Goal: Communication & Community: Answer question/provide support

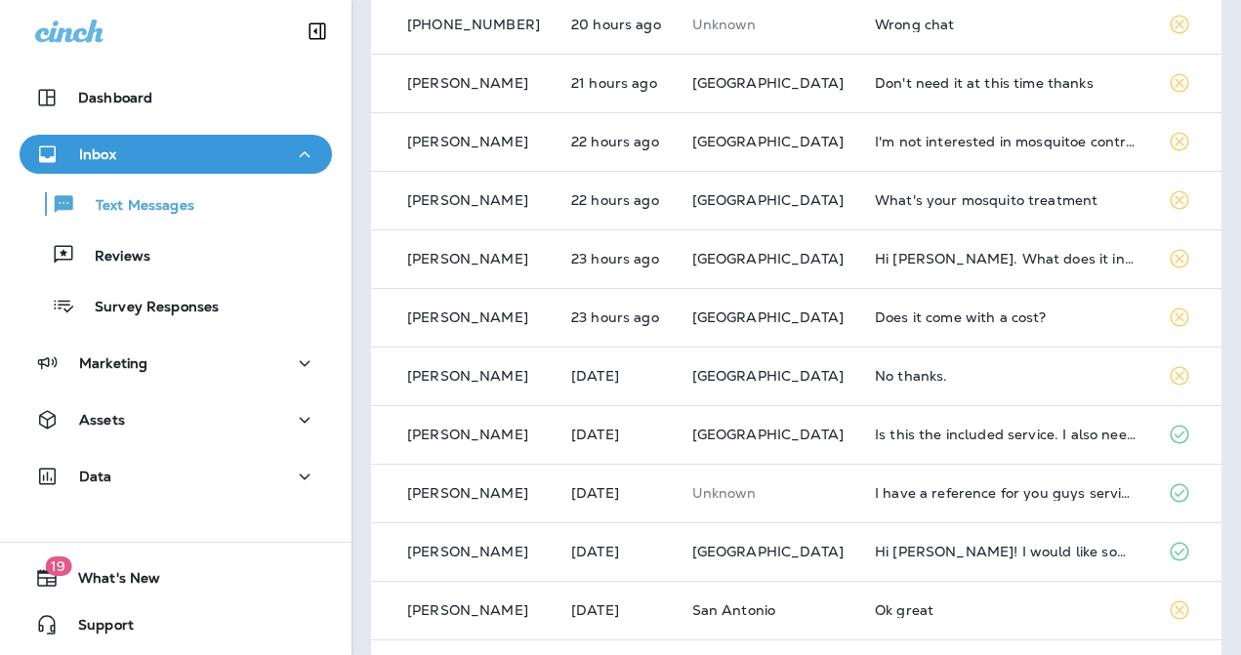
scroll to position [336, 0]
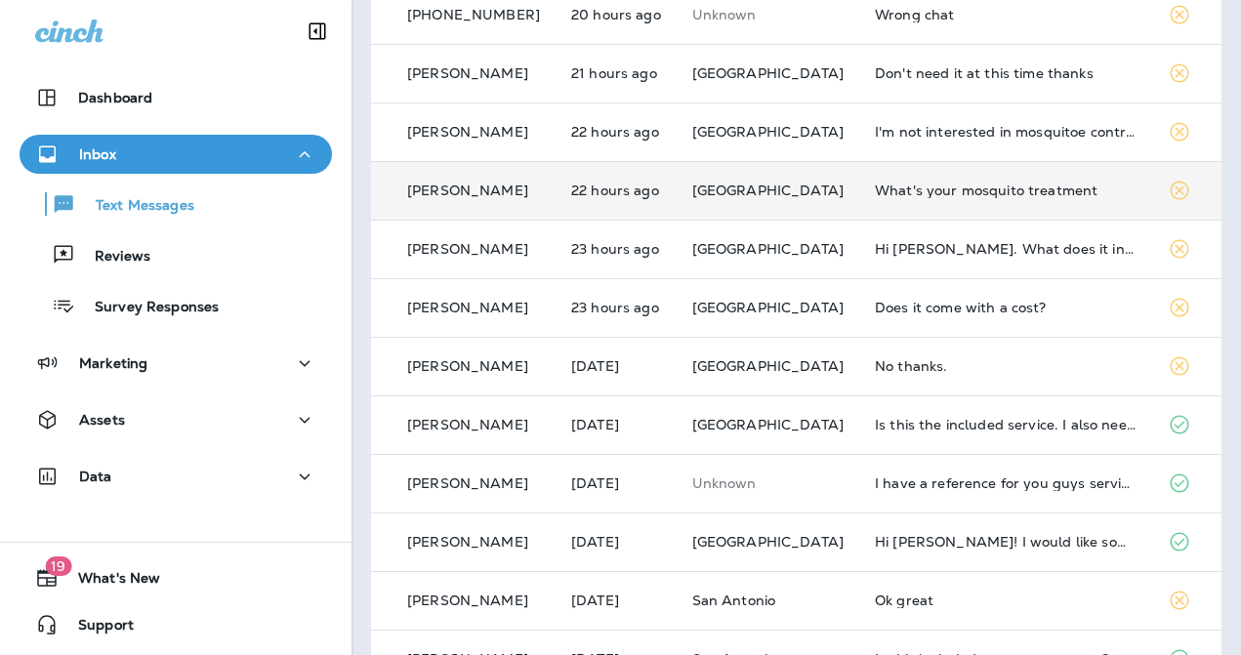
click at [914, 187] on div "What's your mosquito treatment" at bounding box center [1006, 191] width 262 height 16
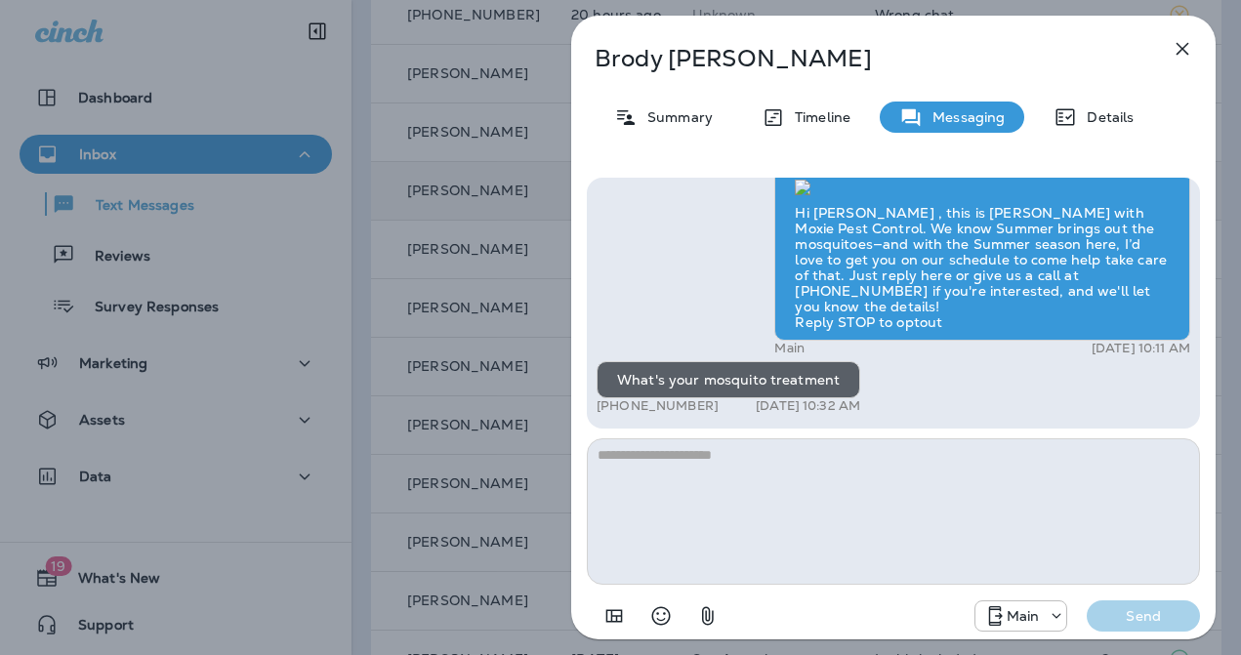
click at [1175, 51] on icon "button" at bounding box center [1182, 48] width 23 height 23
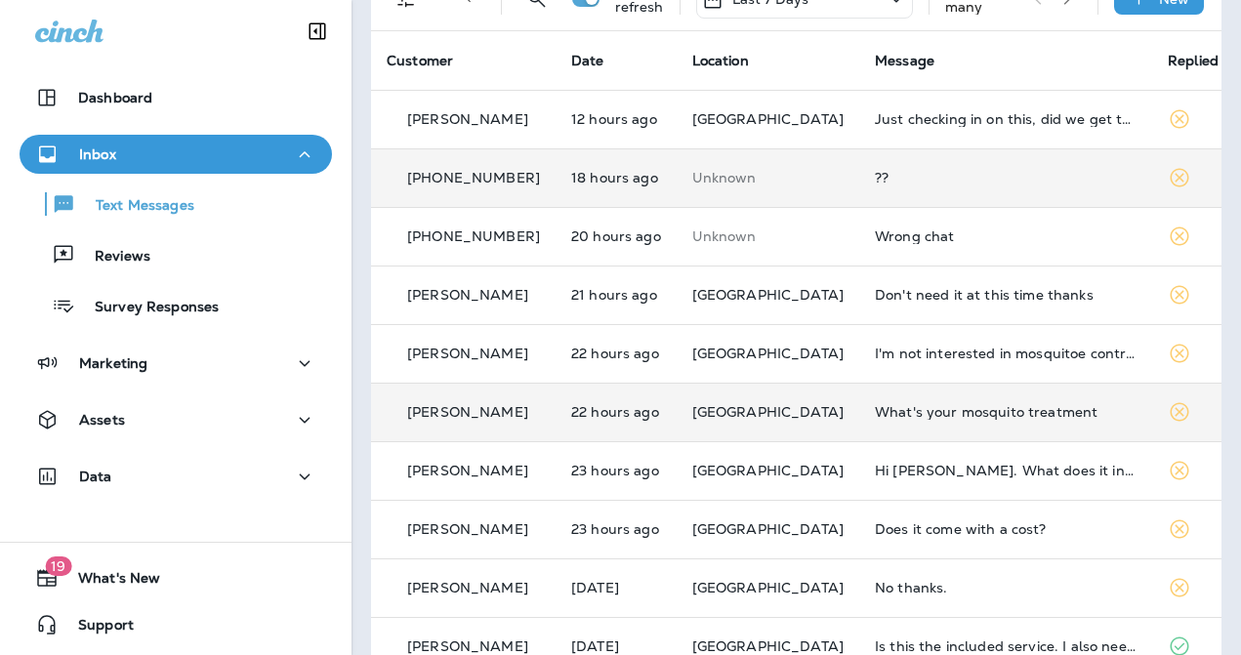
scroll to position [127, 0]
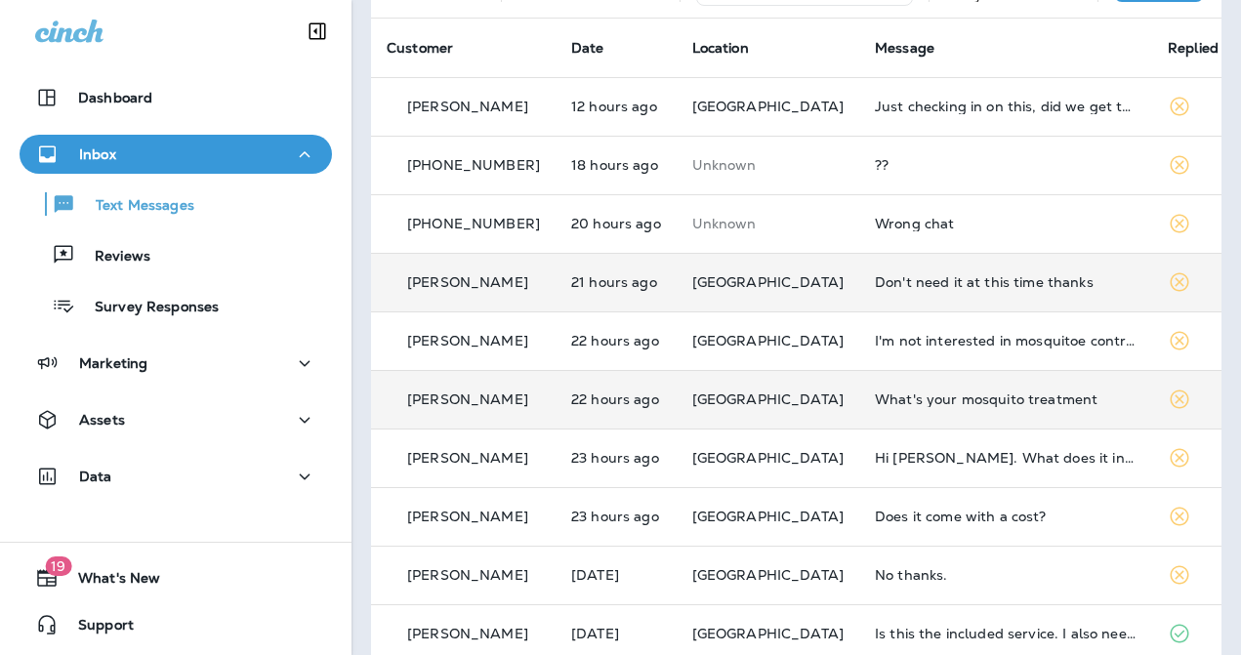
click at [903, 282] on div "Don't need it at this time thanks" at bounding box center [1006, 282] width 262 height 16
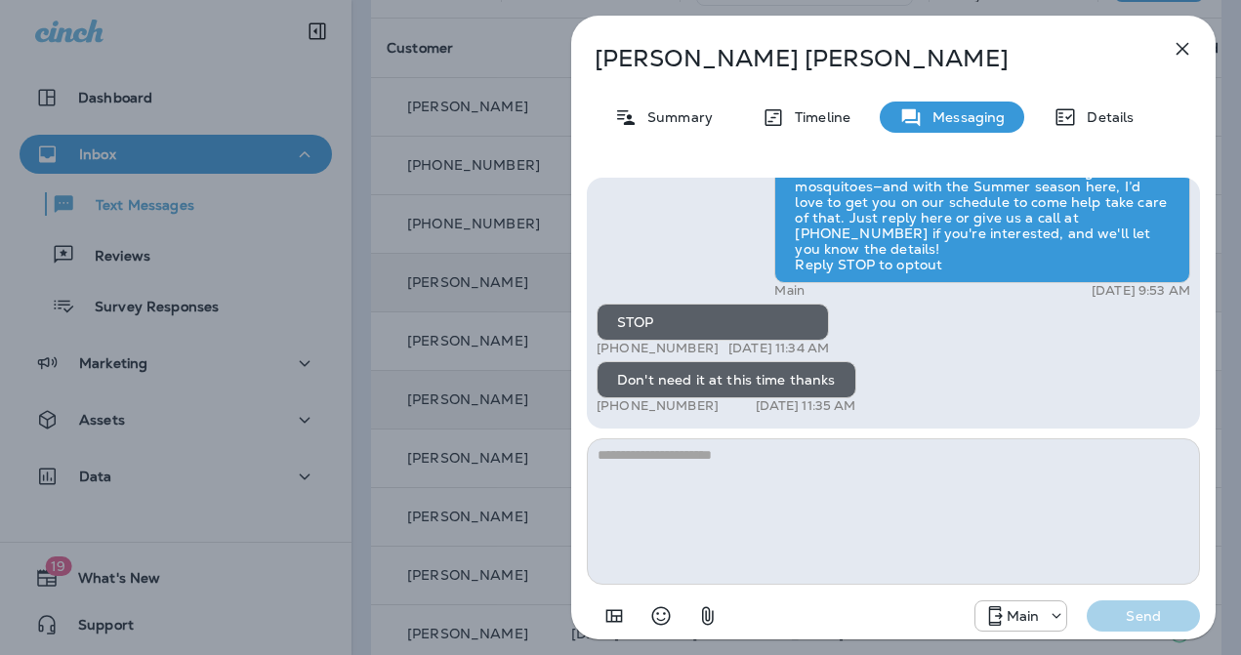
click at [472, 365] on div "[PERSON_NAME] Summary Timeline Messaging Details Hi [PERSON_NAME] , this is [PE…" at bounding box center [620, 327] width 1241 height 655
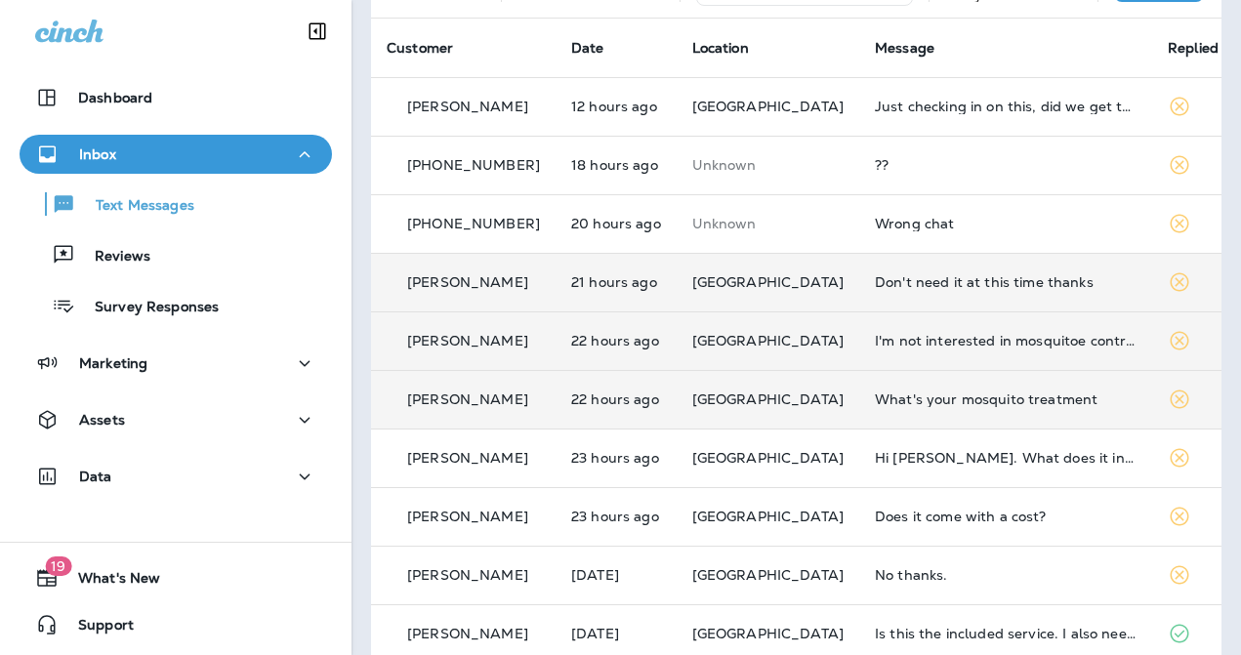
click at [980, 349] on td "I'm not interested in mosquitoe control" at bounding box center [1005, 340] width 293 height 59
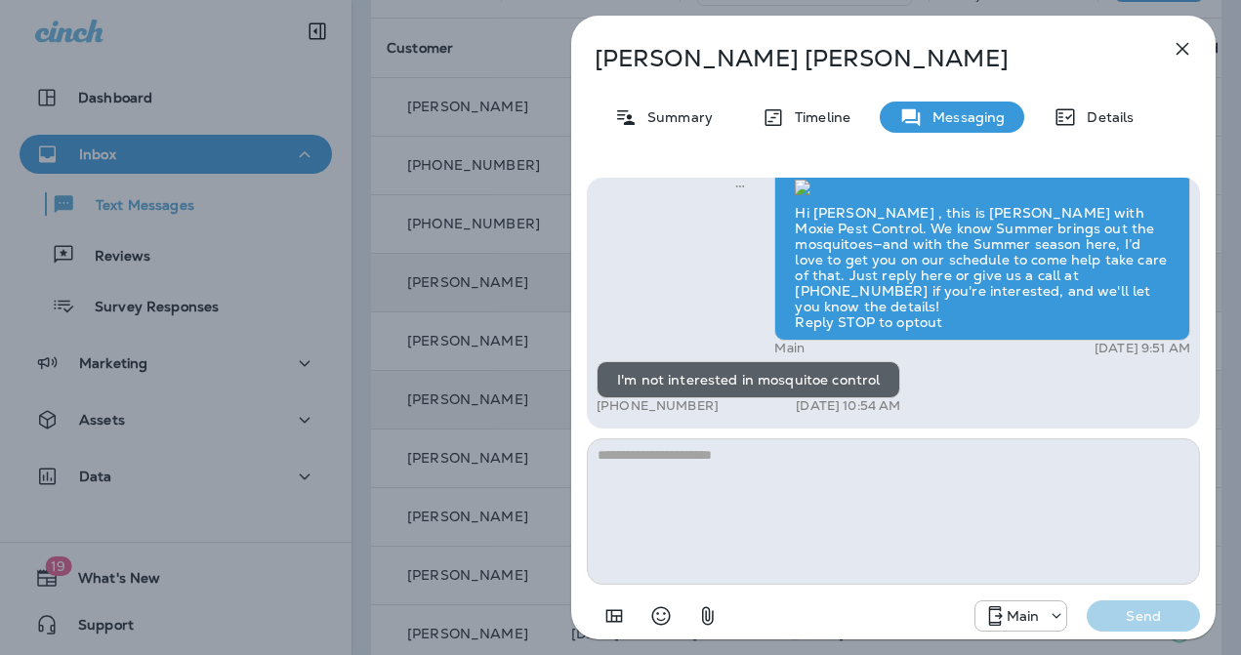
click at [565, 404] on div "[PERSON_NAME] Summary Timeline Messaging Details Hi [PERSON_NAME] , this is [PE…" at bounding box center [620, 327] width 1241 height 655
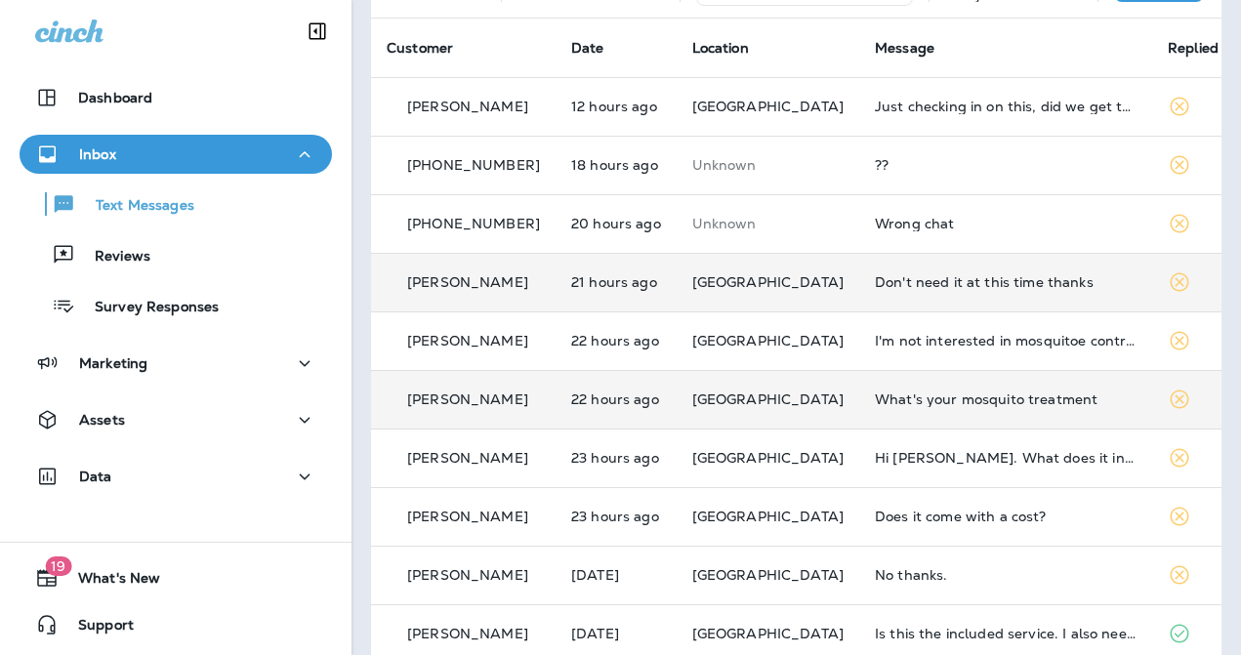
click at [963, 403] on div "What's your mosquito treatment" at bounding box center [1006, 399] width 262 height 16
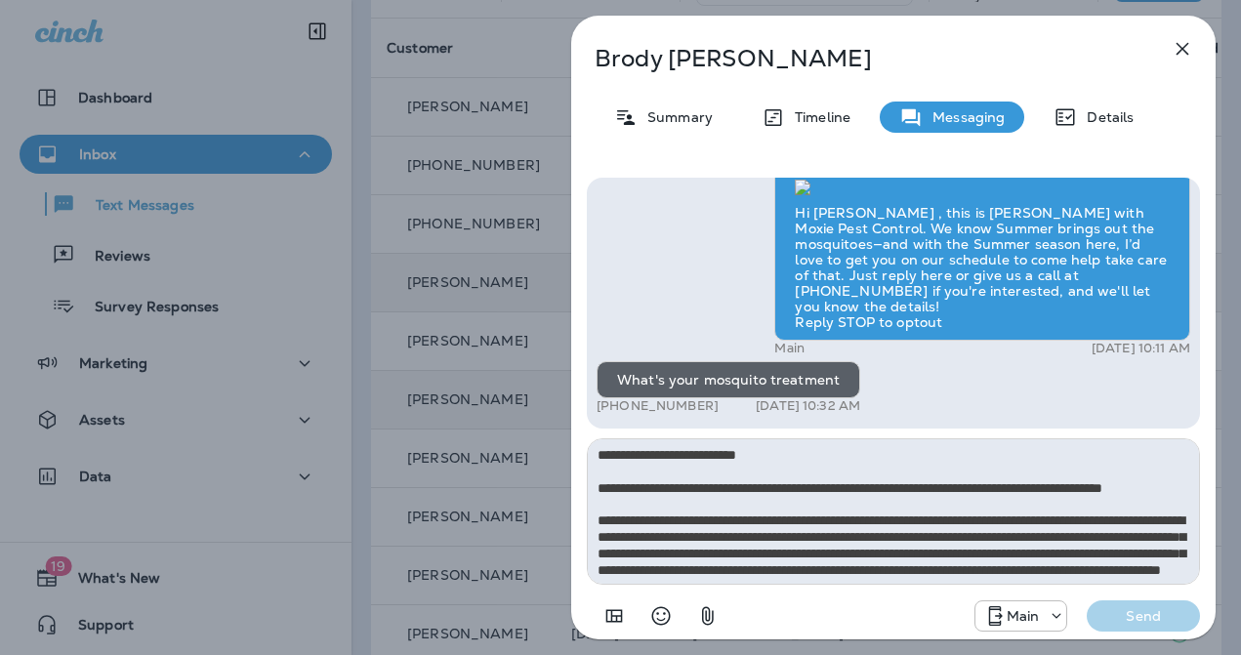
scroll to position [142, 0]
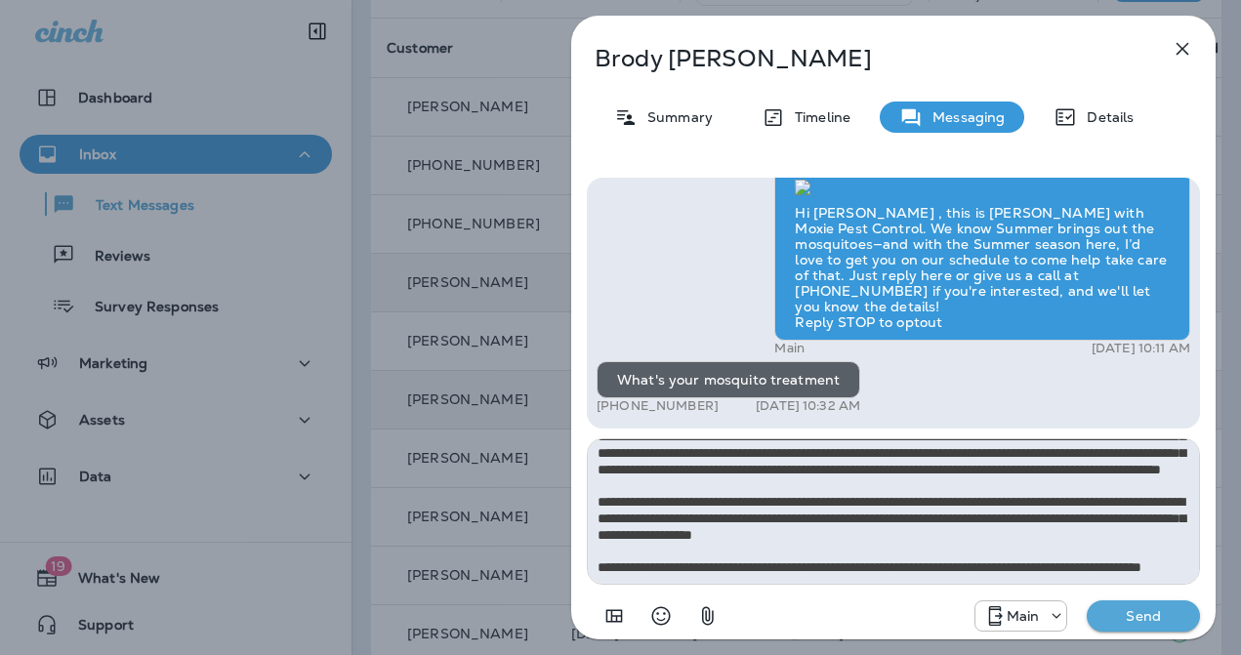
type textarea "**********"
click at [1110, 610] on p "Send" at bounding box center [1143, 616] width 82 height 18
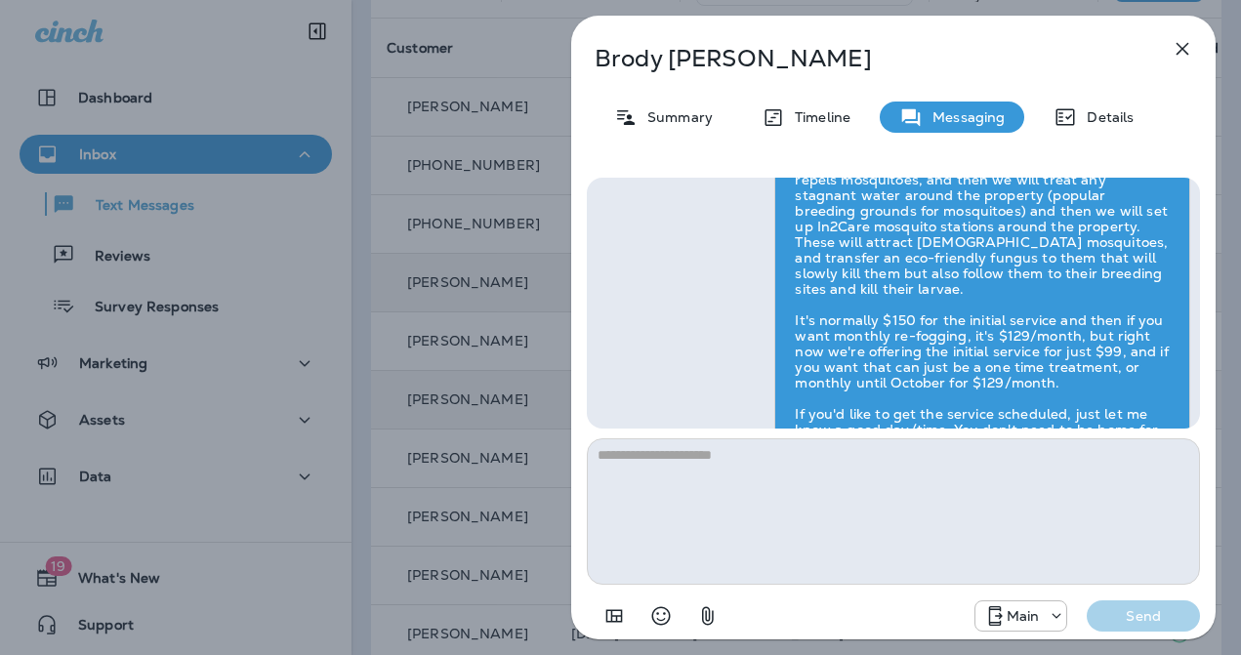
scroll to position [0, 0]
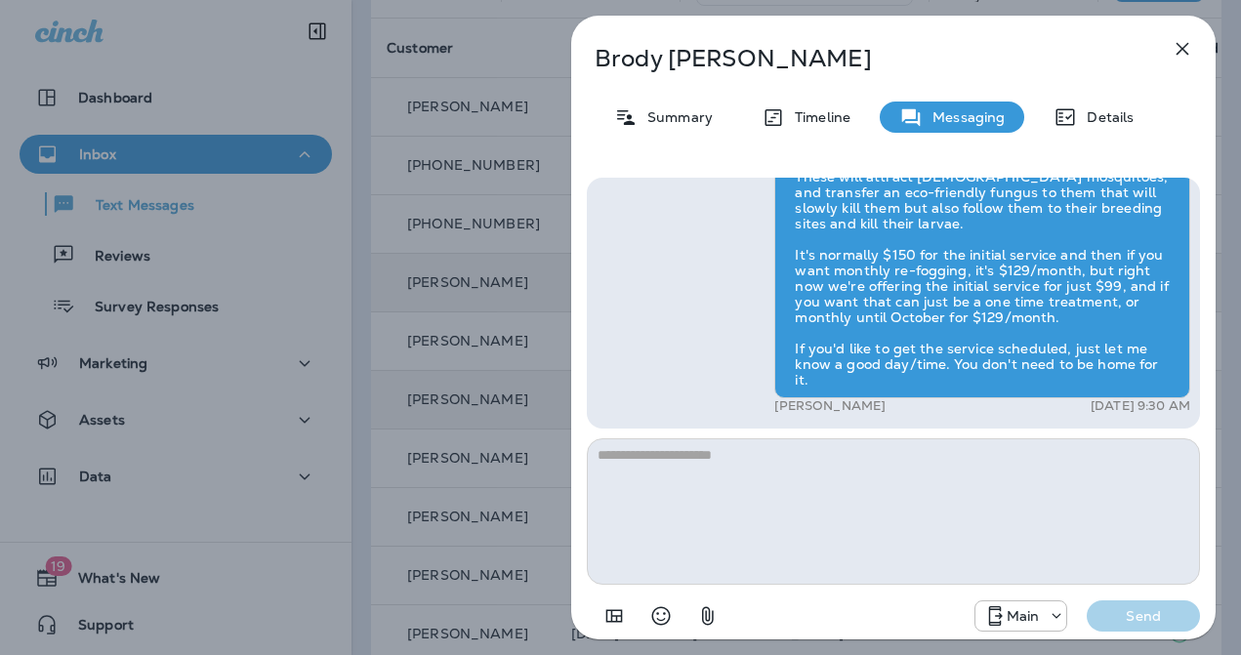
click at [502, 463] on div "[PERSON_NAME] Summary Timeline Messaging Details Exciting News! [PERSON_NAME]’s…" at bounding box center [620, 327] width 1241 height 655
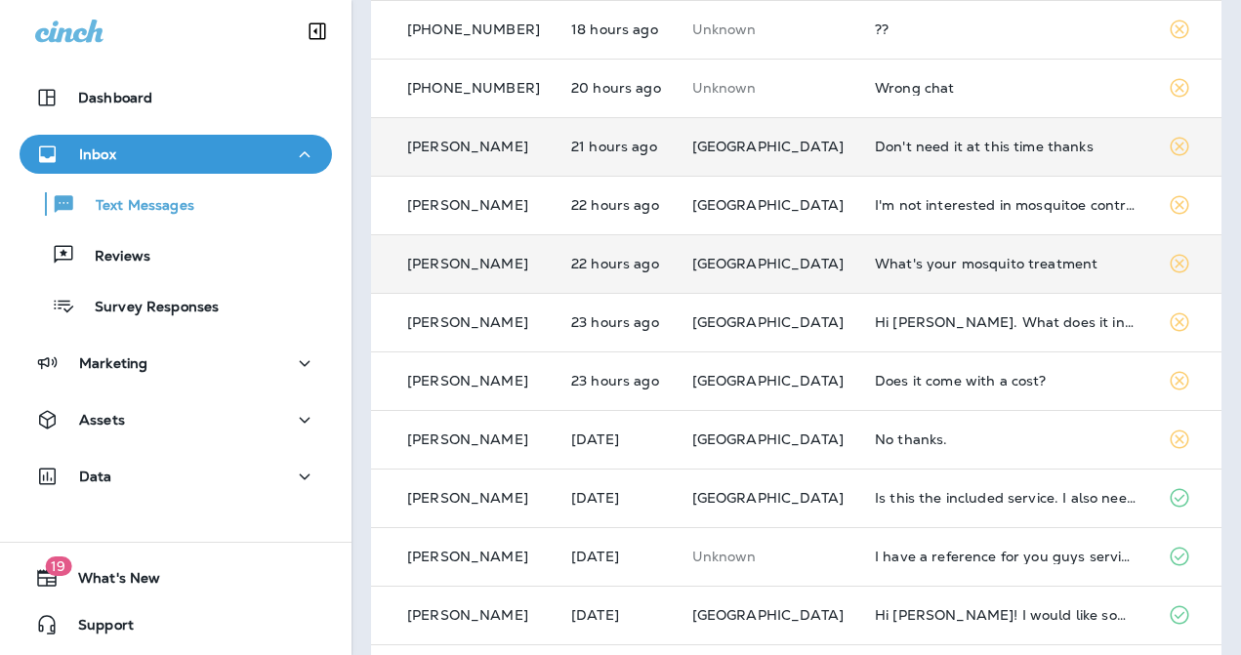
scroll to position [266, 0]
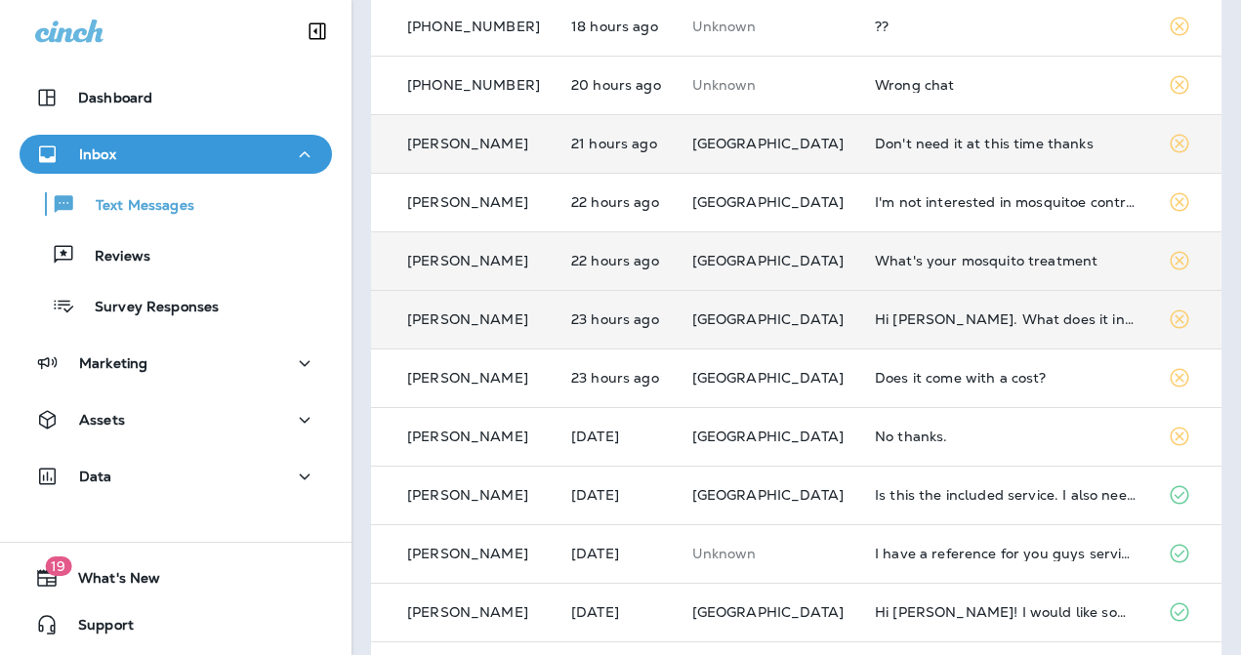
click at [910, 328] on td "Hi [PERSON_NAME]. What does it involve, and is there an extra charge for it?" at bounding box center [1005, 319] width 293 height 59
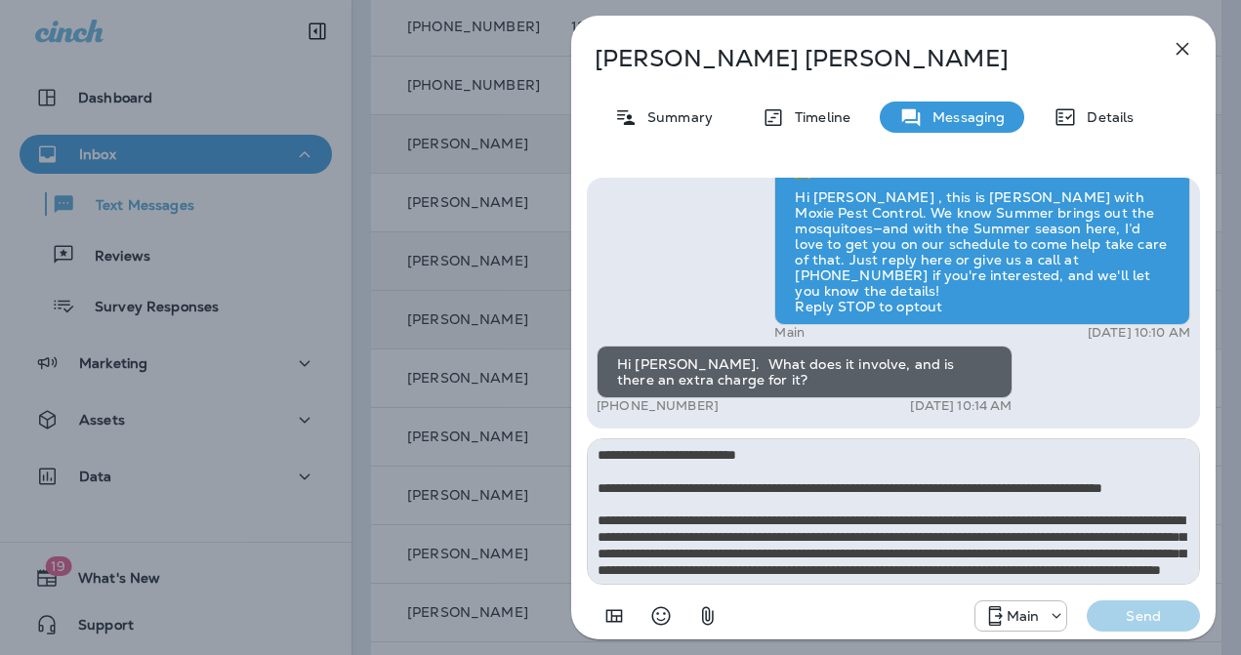
scroll to position [142, 0]
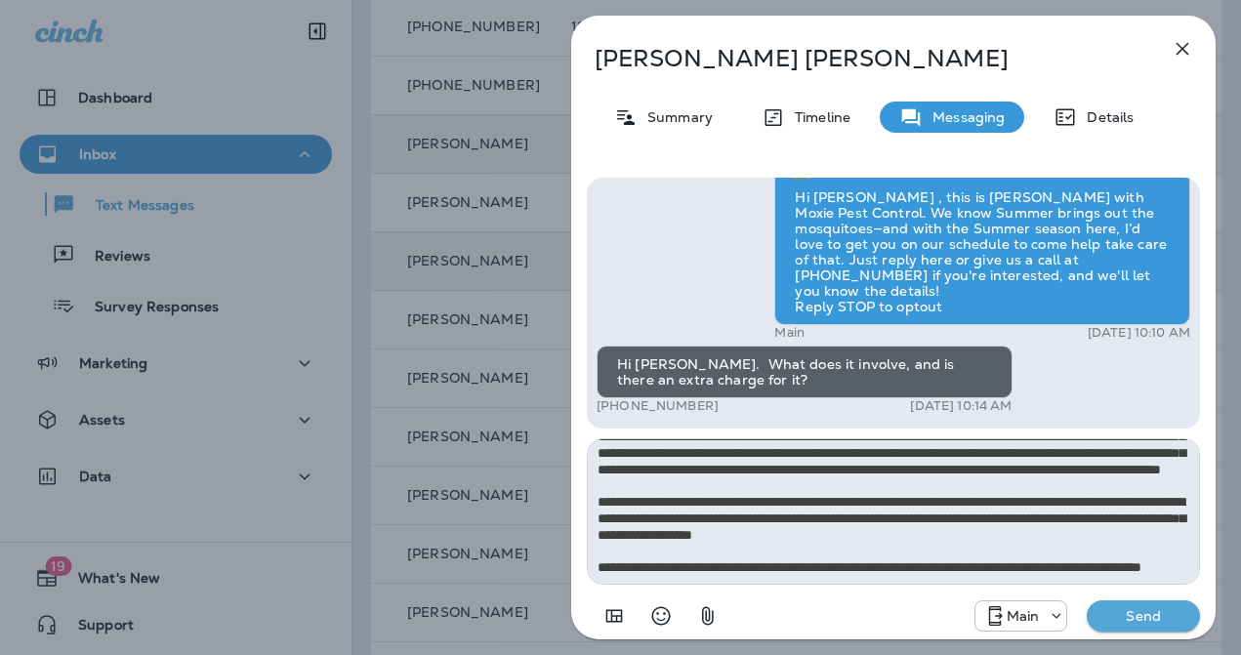
type textarea "**********"
click at [1150, 624] on p "Send" at bounding box center [1143, 616] width 82 height 18
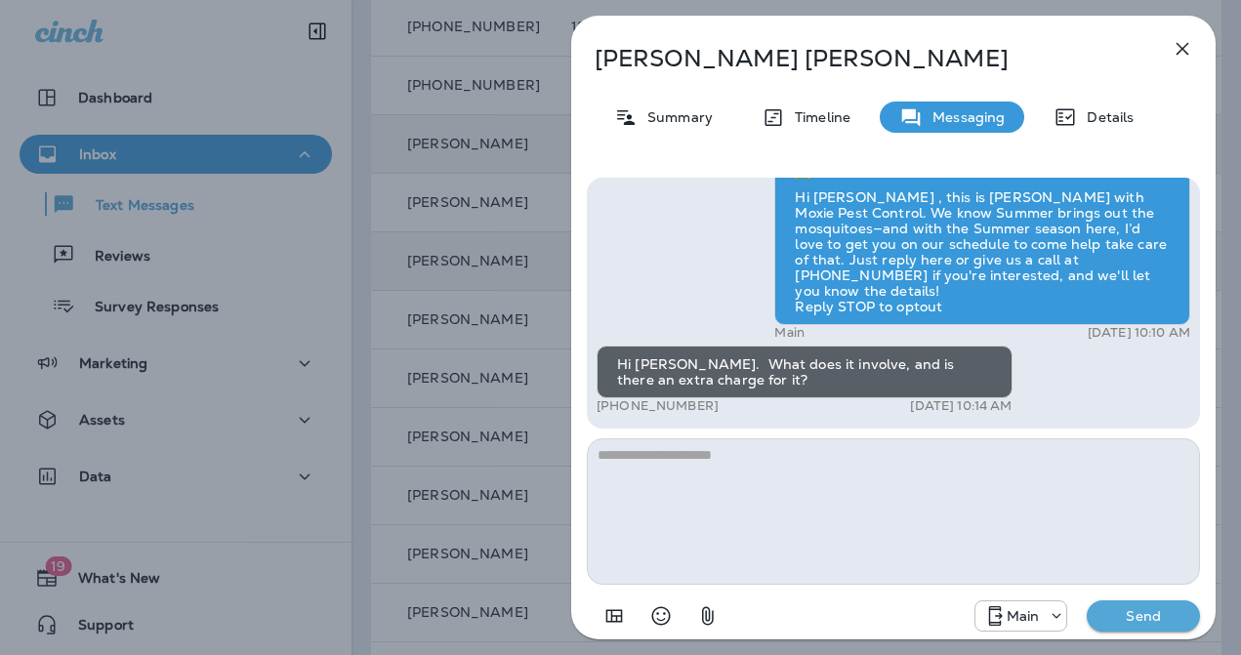
scroll to position [0, 0]
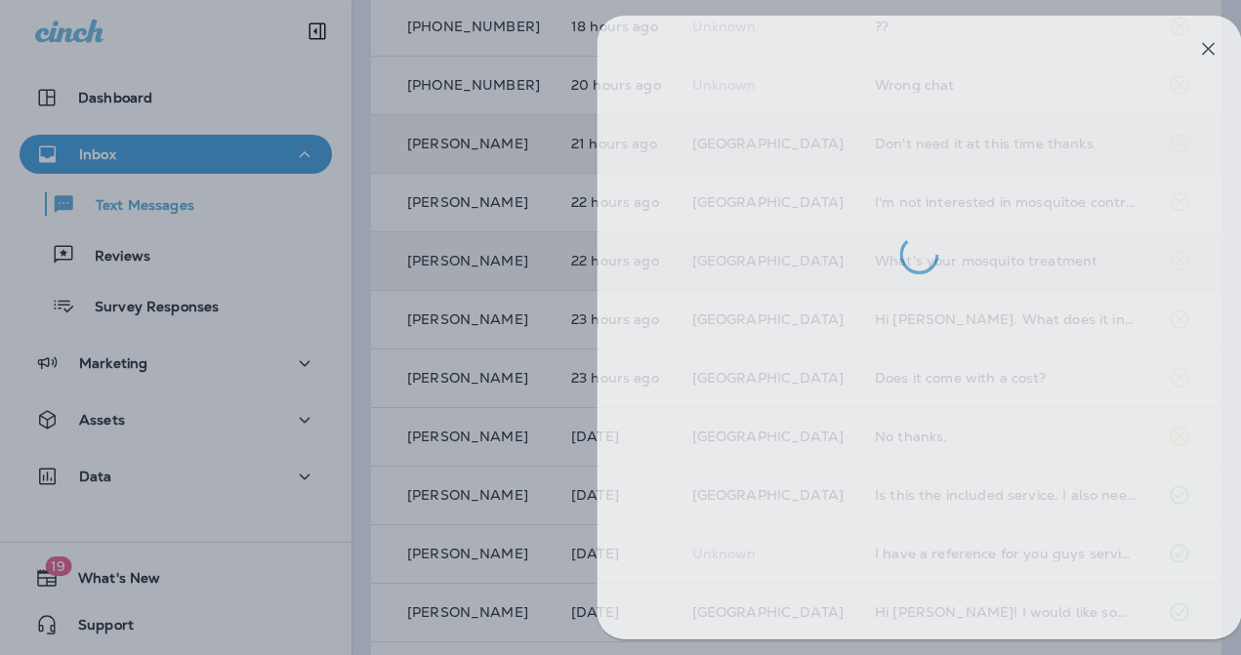
click at [510, 465] on div at bounding box center [646, 327] width 1241 height 655
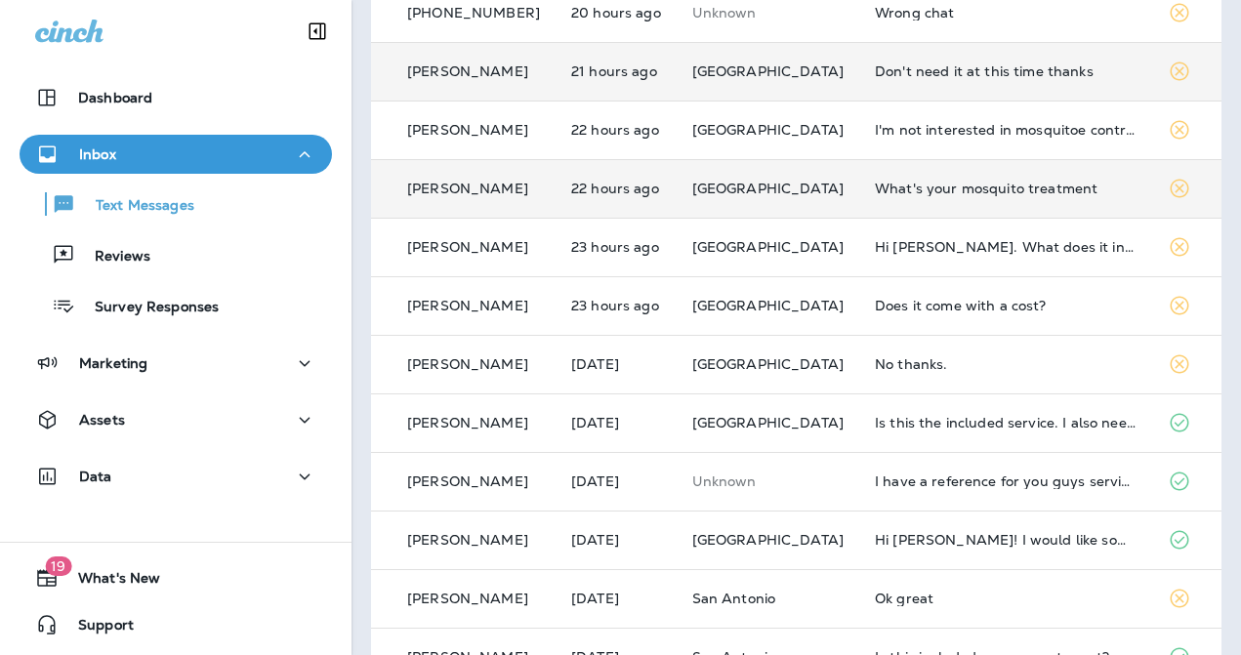
scroll to position [362, 0]
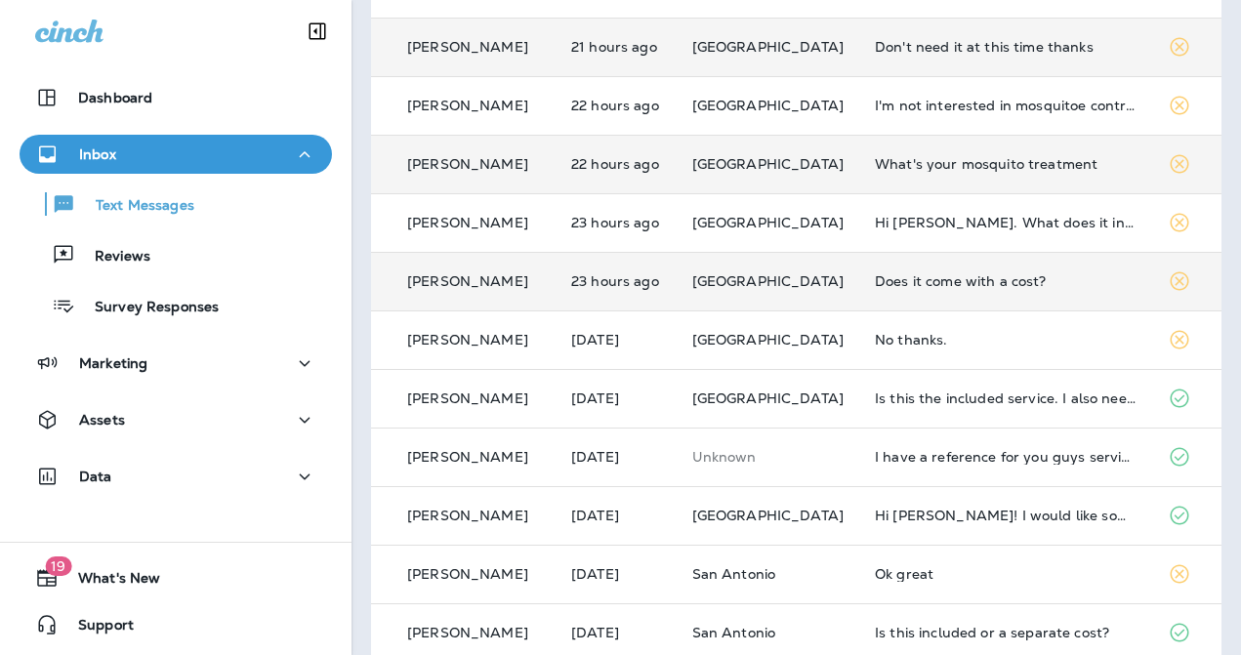
click at [958, 297] on td "Does it come with a cost?" at bounding box center [1005, 281] width 293 height 59
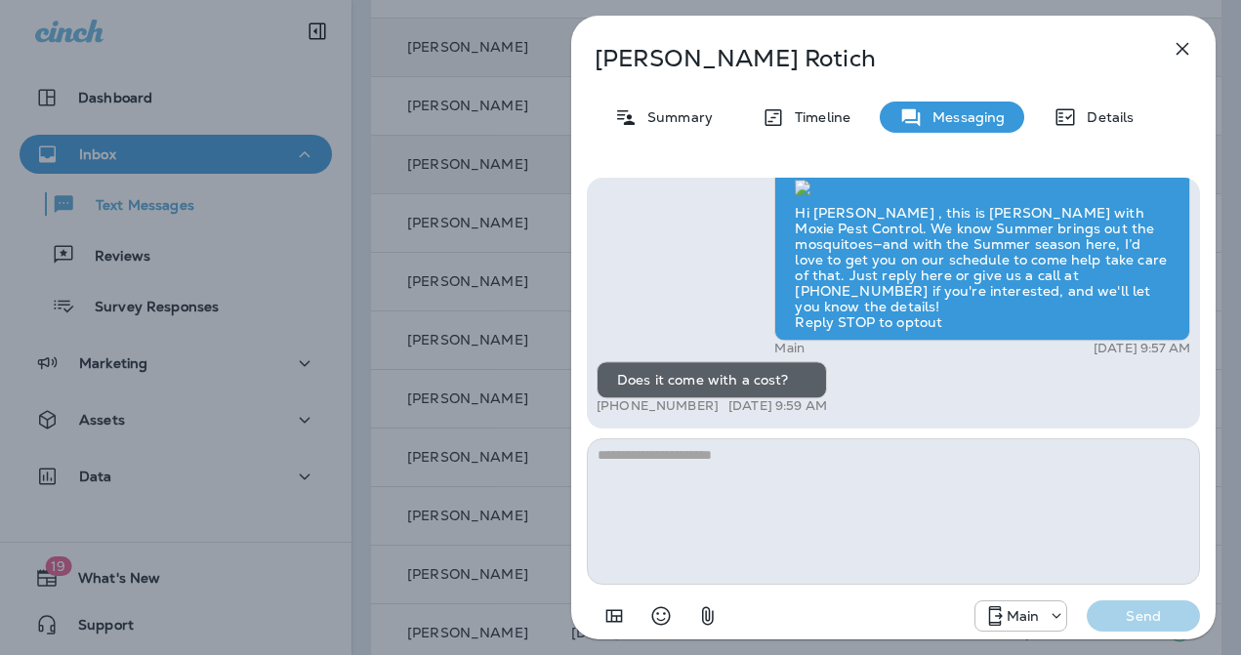
click at [898, 518] on textarea at bounding box center [893, 511] width 613 height 146
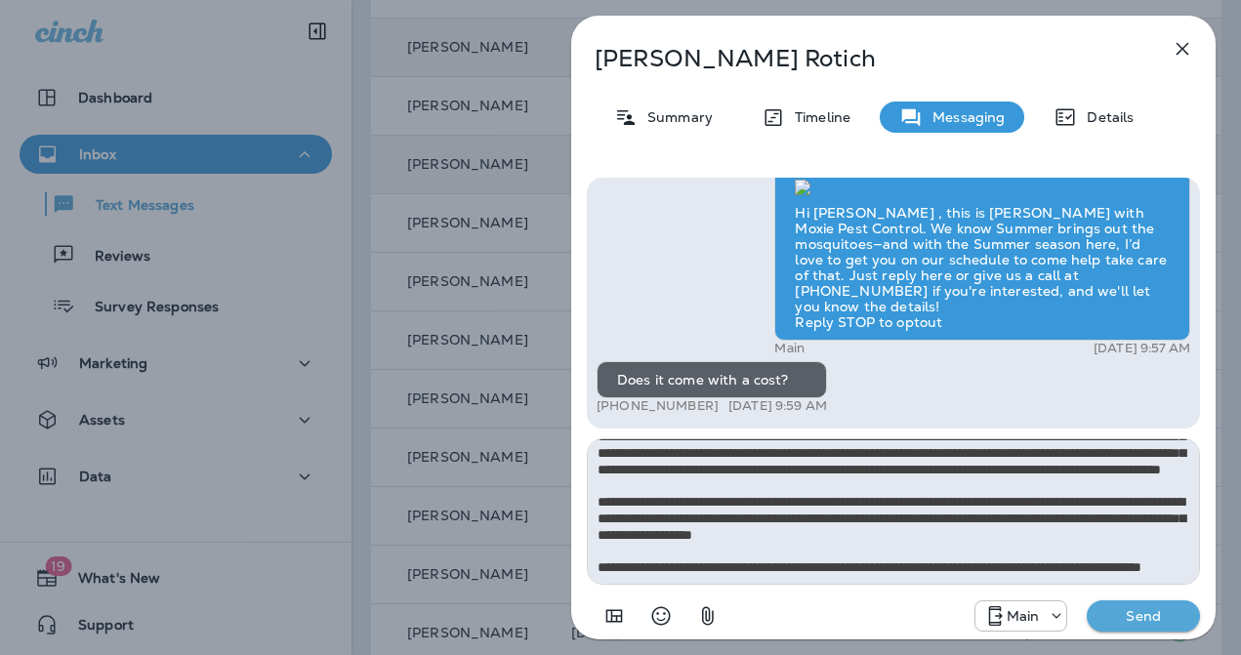
scroll to position [149, 0]
type textarea "**********"
click at [1087, 600] on button "Send" at bounding box center [1143, 615] width 113 height 31
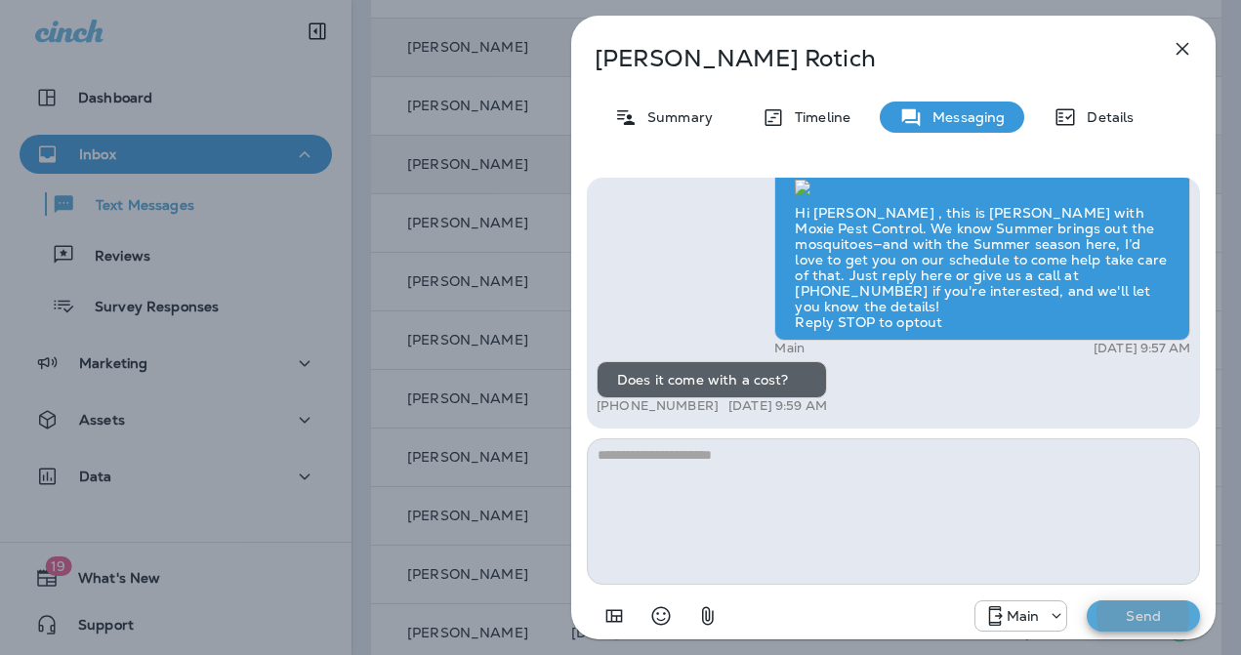
scroll to position [0, 0]
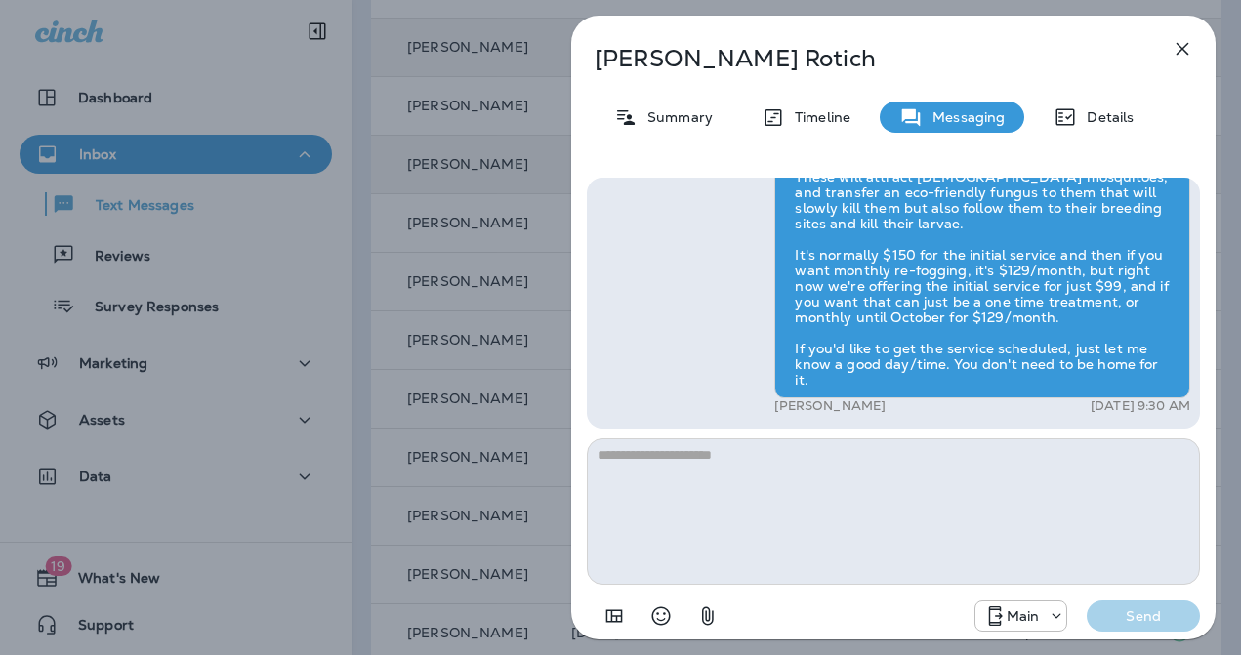
click at [488, 432] on div "[PERSON_NAME] Summary Timeline Messaging Details Hi [PERSON_NAME] , this is [PE…" at bounding box center [620, 327] width 1241 height 655
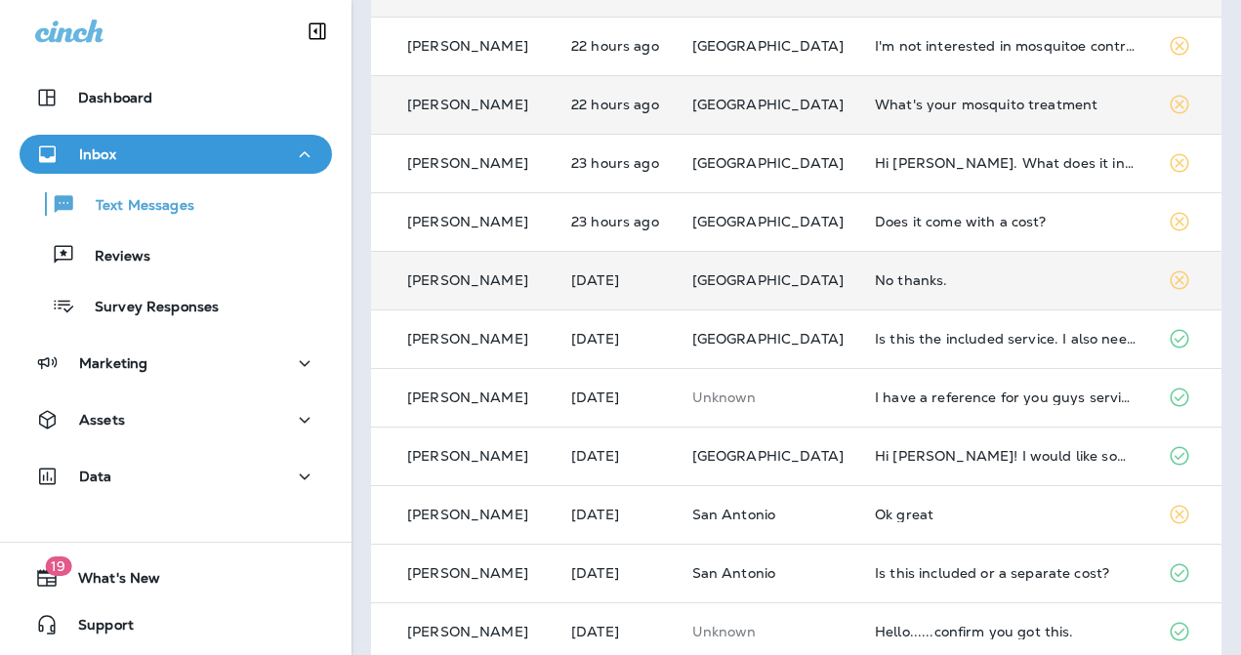
scroll to position [424, 0]
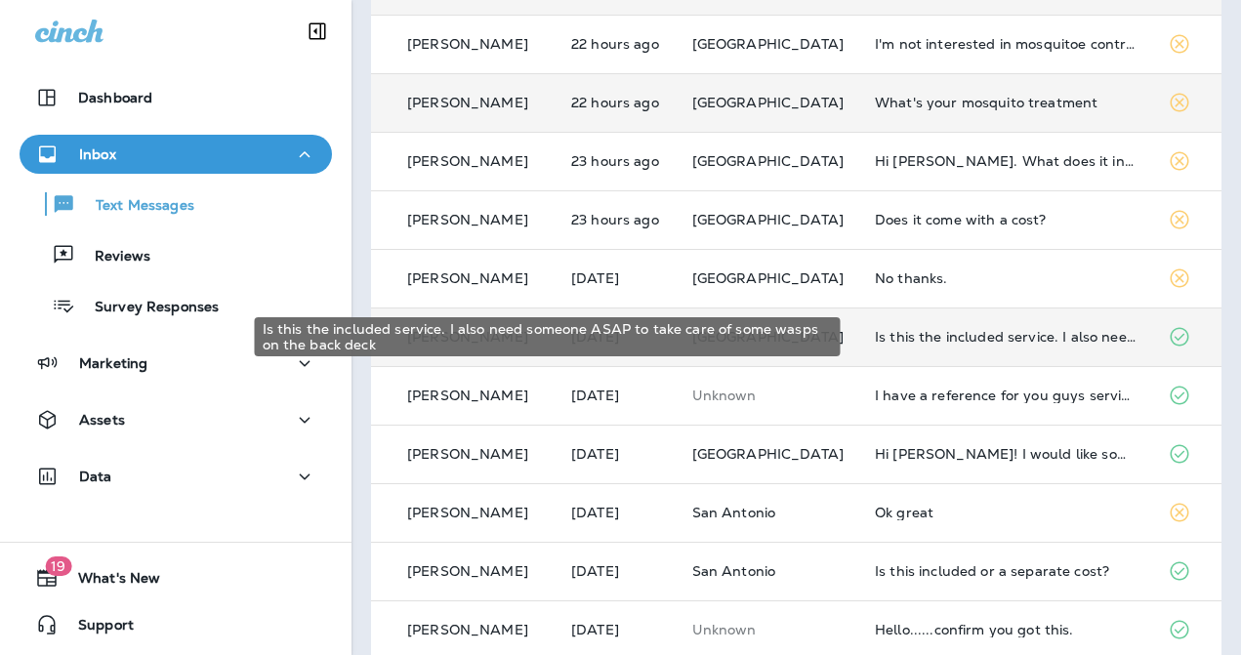
click at [909, 340] on div "Is this the included service. I also need someone ASAP to take care of some was…" at bounding box center [1006, 337] width 262 height 16
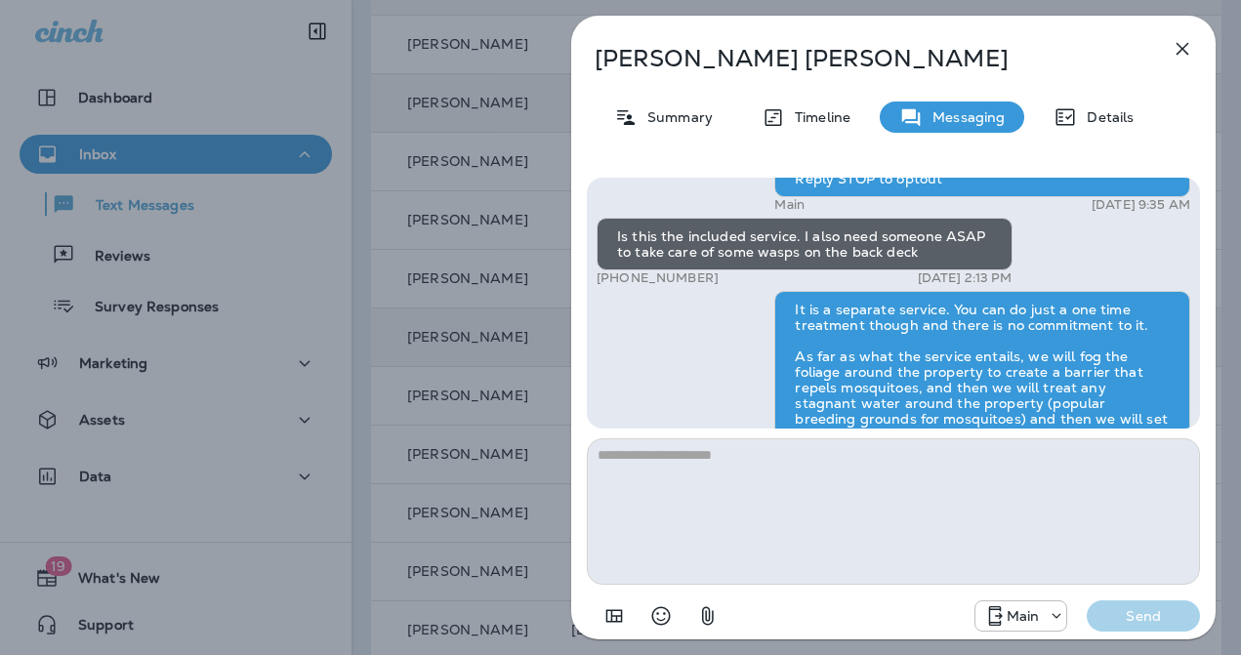
scroll to position [-354, 0]
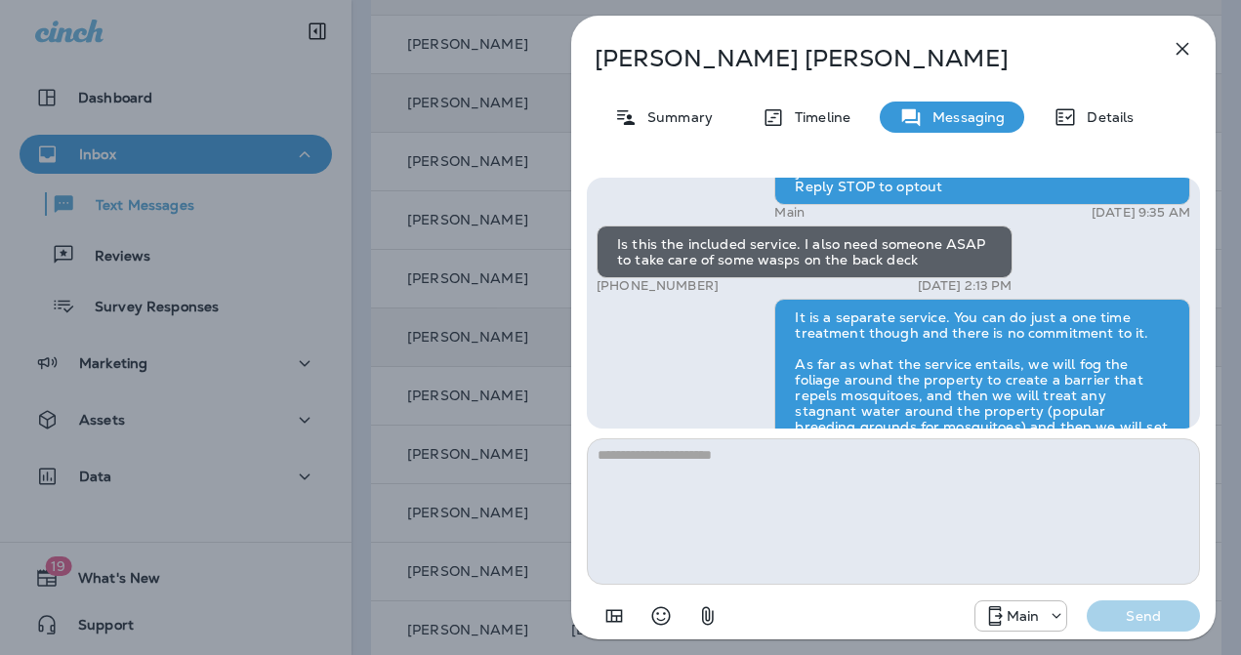
click at [467, 447] on div "[PERSON_NAME] Summary Timeline Messaging Details Exciting News! [PERSON_NAME]’s…" at bounding box center [620, 327] width 1241 height 655
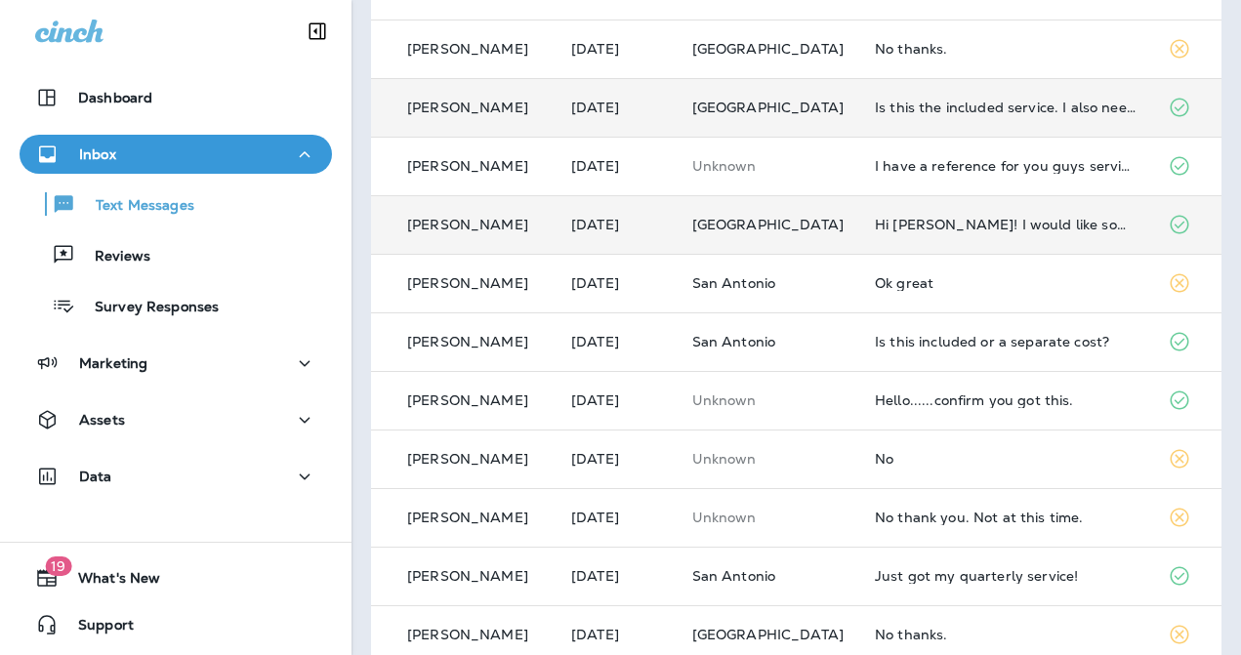
scroll to position [651, 0]
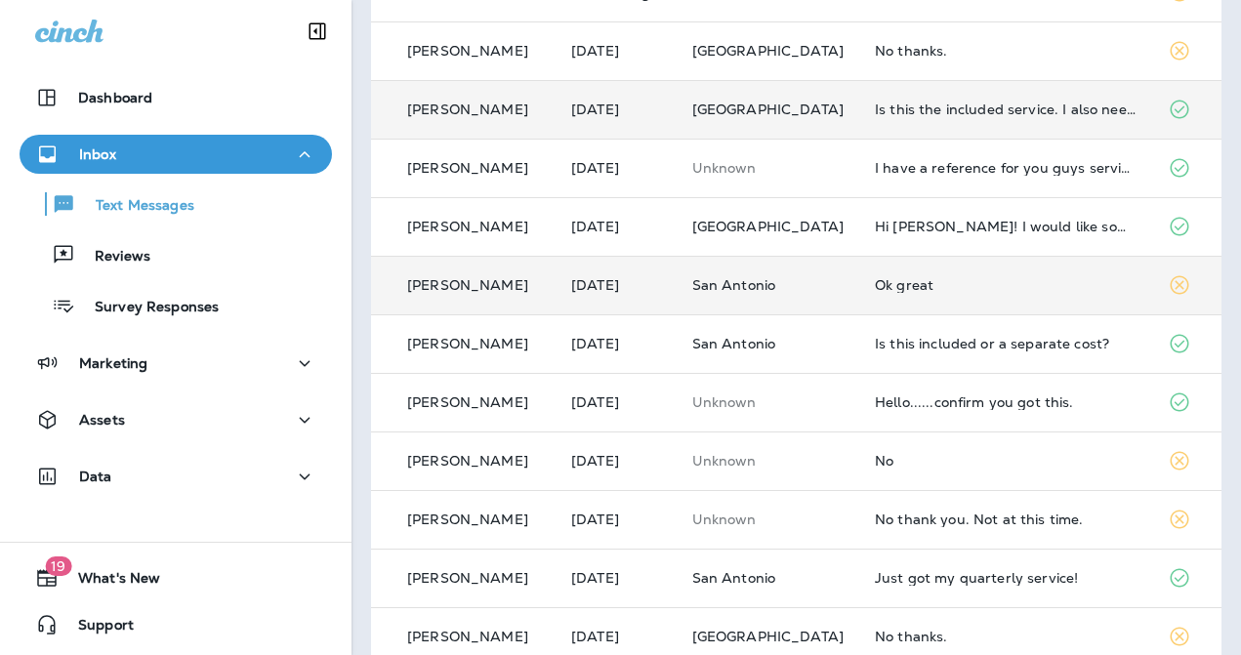
click at [911, 298] on td "Ok great" at bounding box center [1005, 285] width 293 height 59
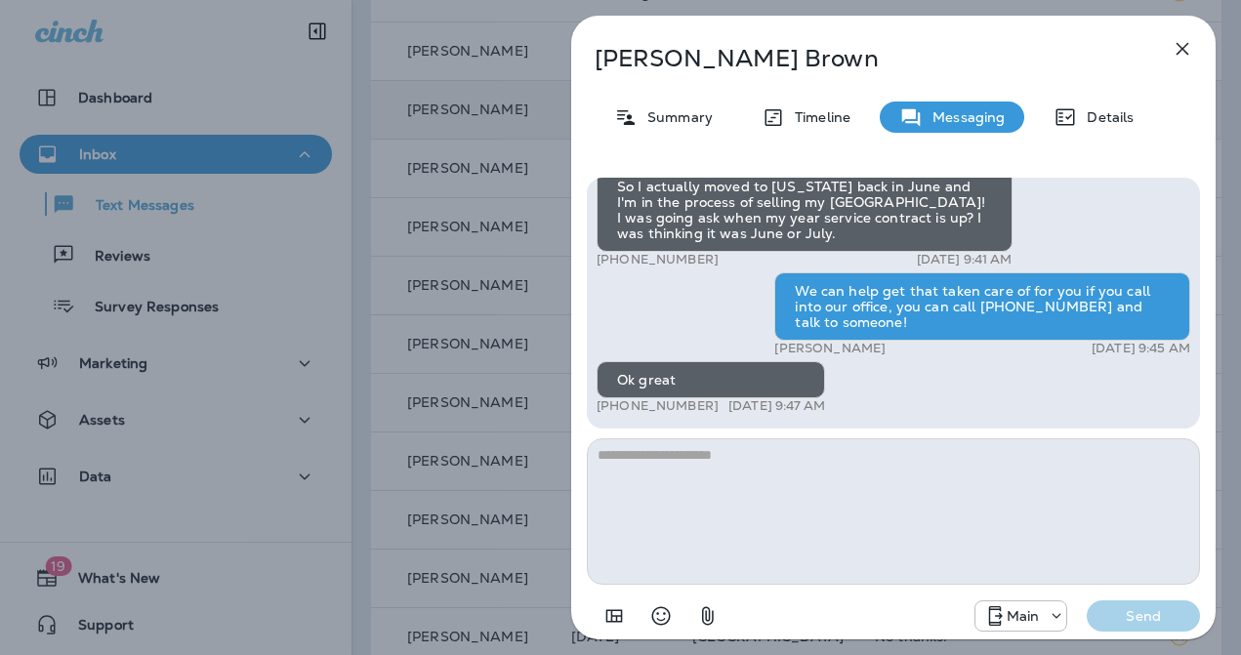
click at [463, 391] on div "[PERSON_NAME] Summary Timeline Messaging Details Hi [PERSON_NAME] , this is [PE…" at bounding box center [620, 327] width 1241 height 655
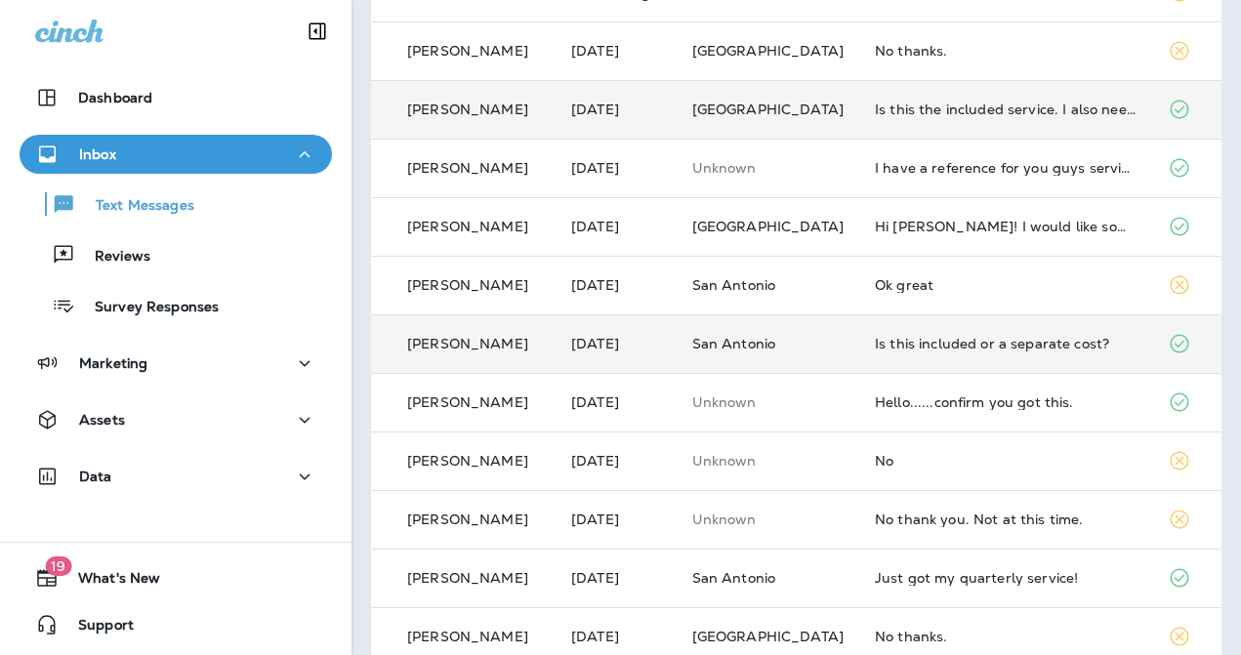
click at [919, 356] on td "Is this included or a separate cost?" at bounding box center [1005, 343] width 293 height 59
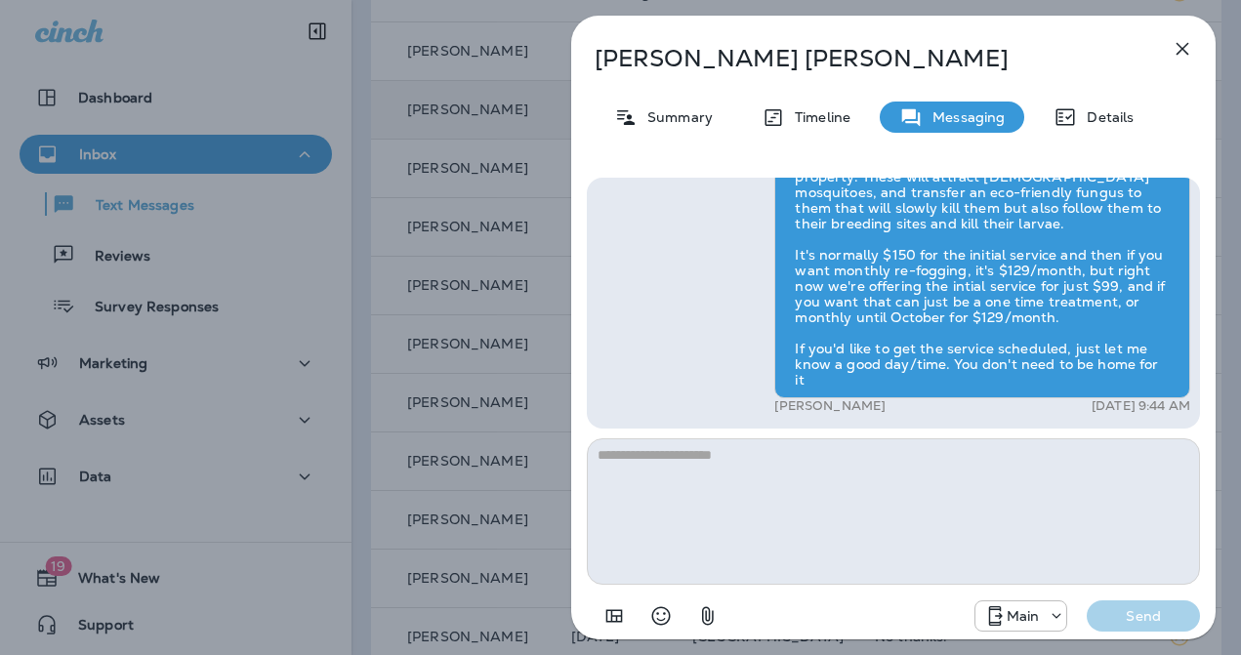
click at [424, 230] on div "[PERSON_NAME] Summary Timeline Messaging Details Hi [PERSON_NAME] , this is [PE…" at bounding box center [620, 327] width 1241 height 655
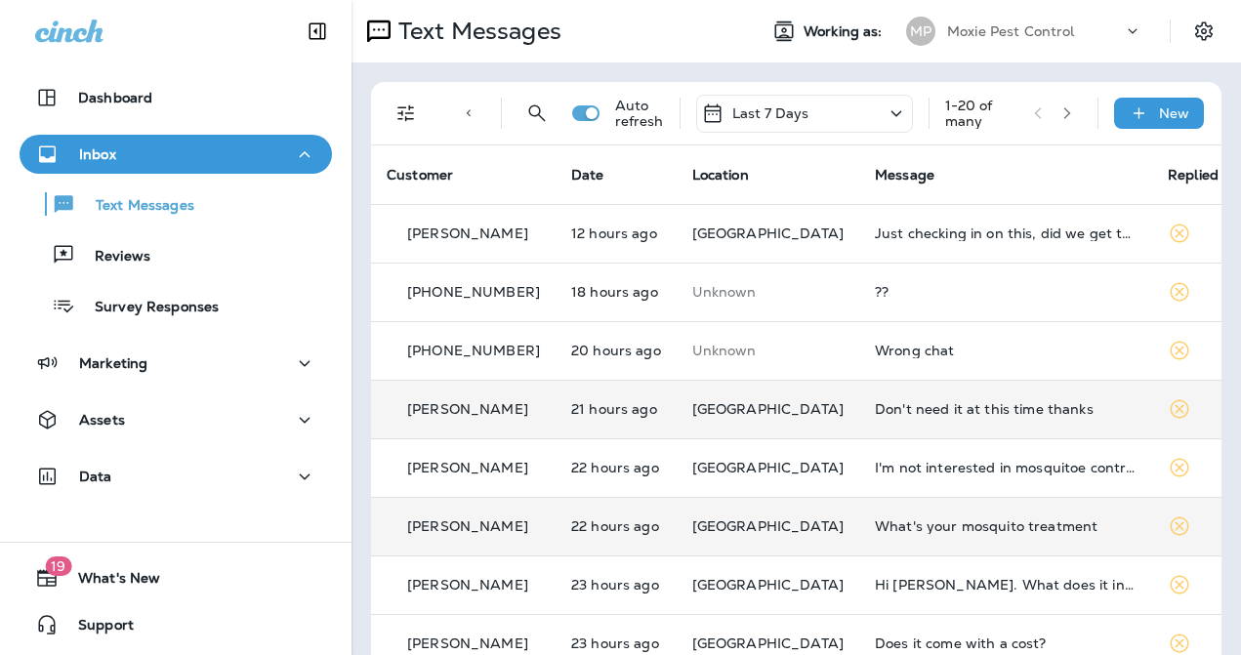
click at [406, 120] on icon "Filters" at bounding box center [405, 113] width 17 height 17
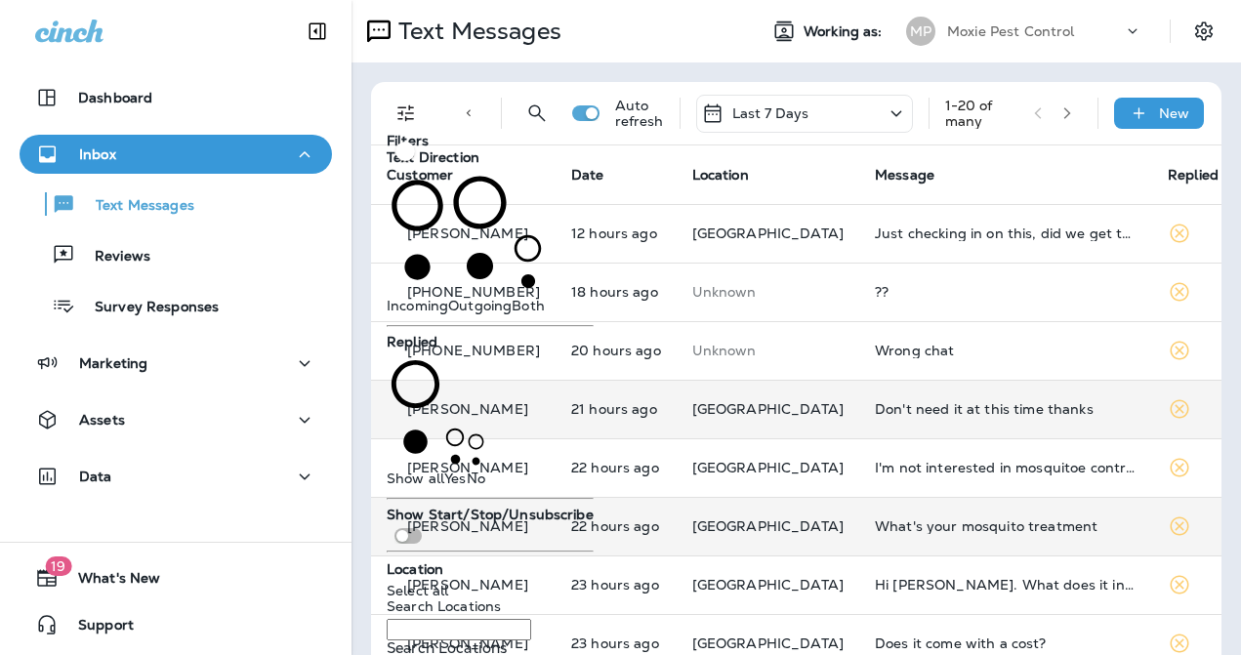
scroll to position [119, 0]
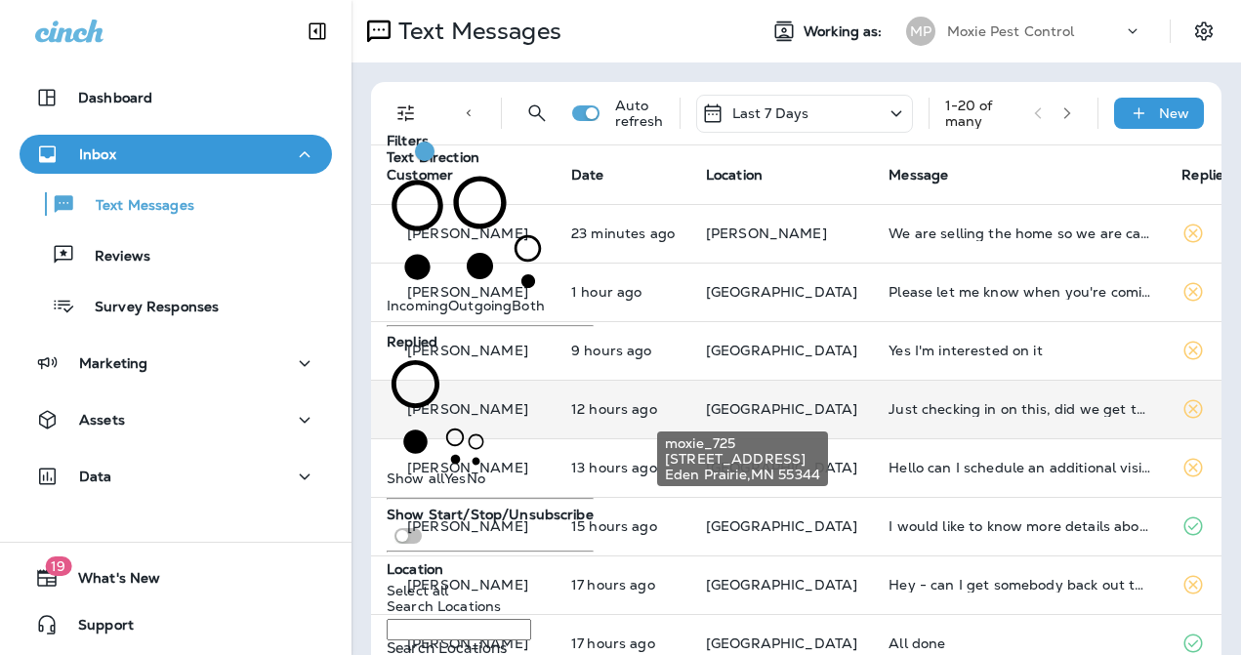
click at [792, 406] on span "[GEOGRAPHIC_DATA]" at bounding box center [781, 409] width 151 height 18
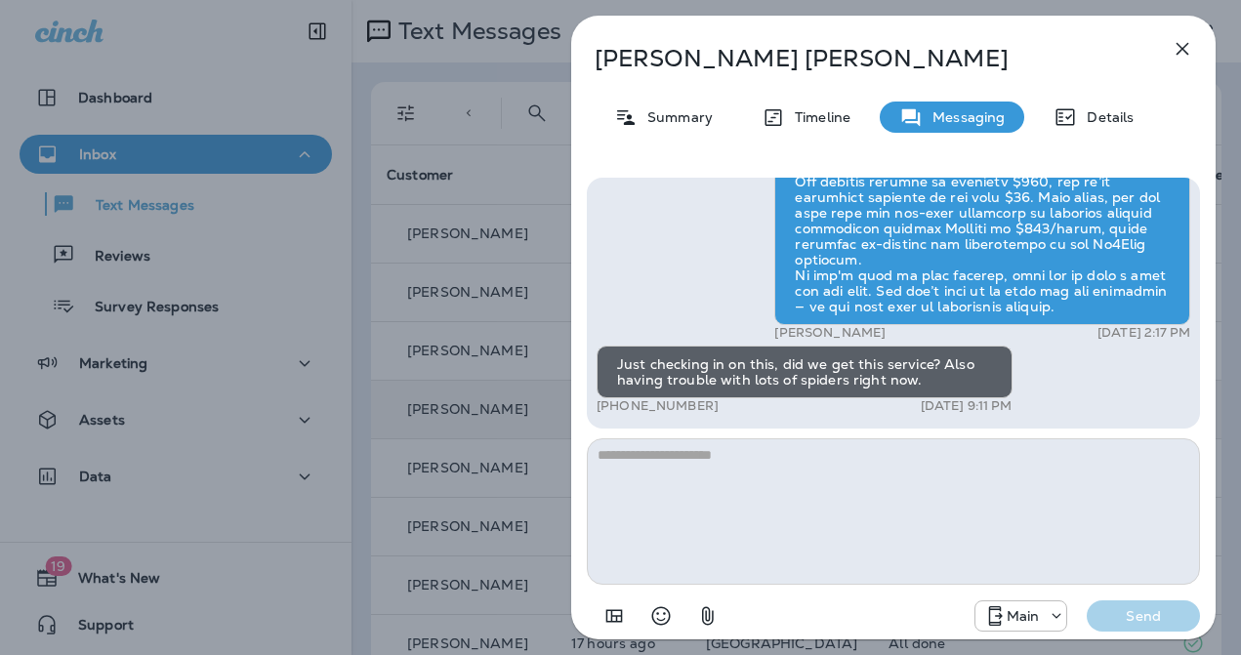
click at [1181, 49] on icon "button" at bounding box center [1182, 49] width 13 height 13
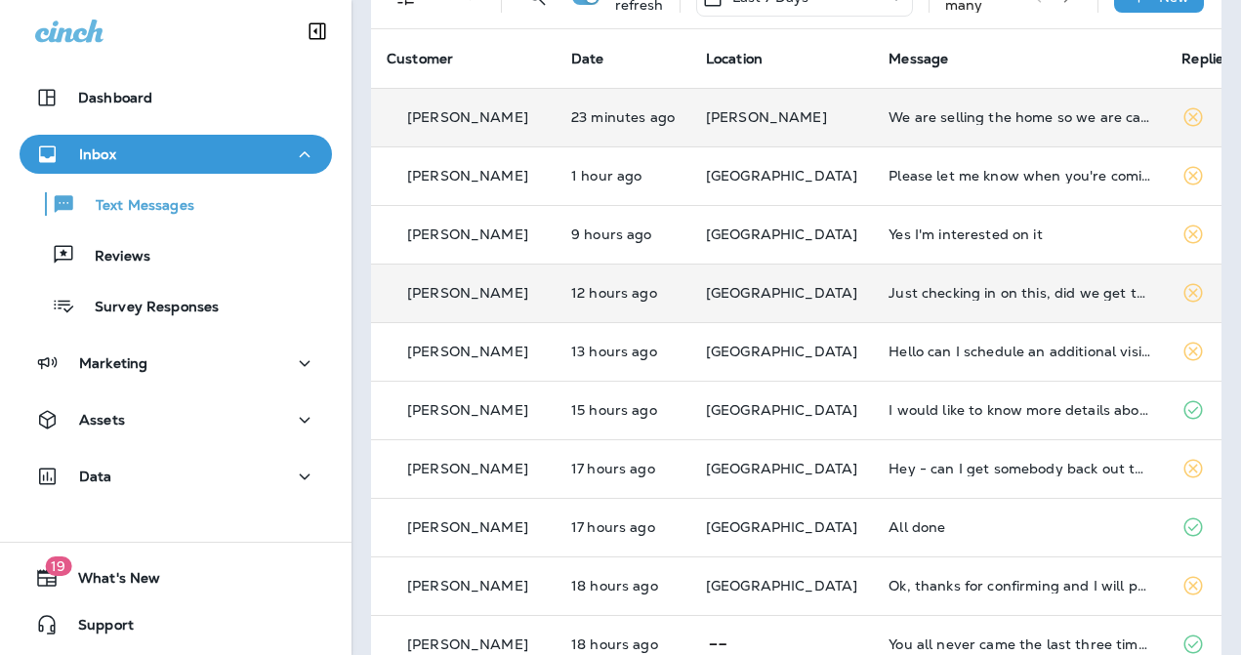
scroll to position [117, 0]
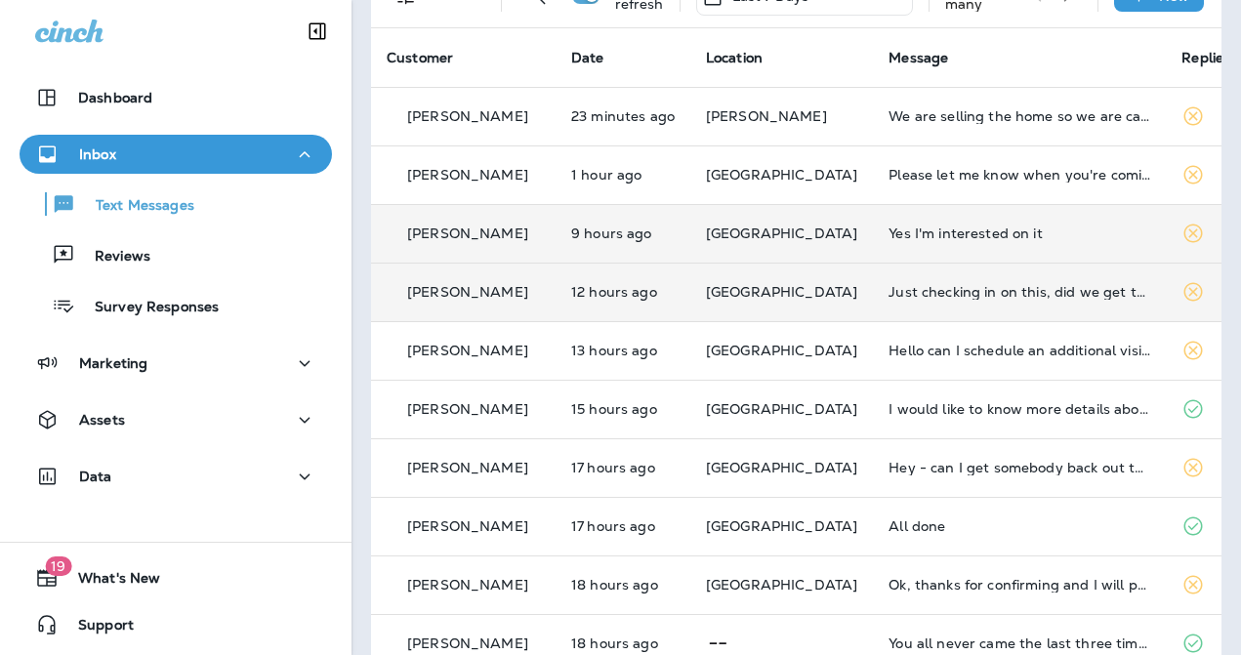
click at [965, 253] on td "Yes I'm interested on it" at bounding box center [1019, 233] width 293 height 59
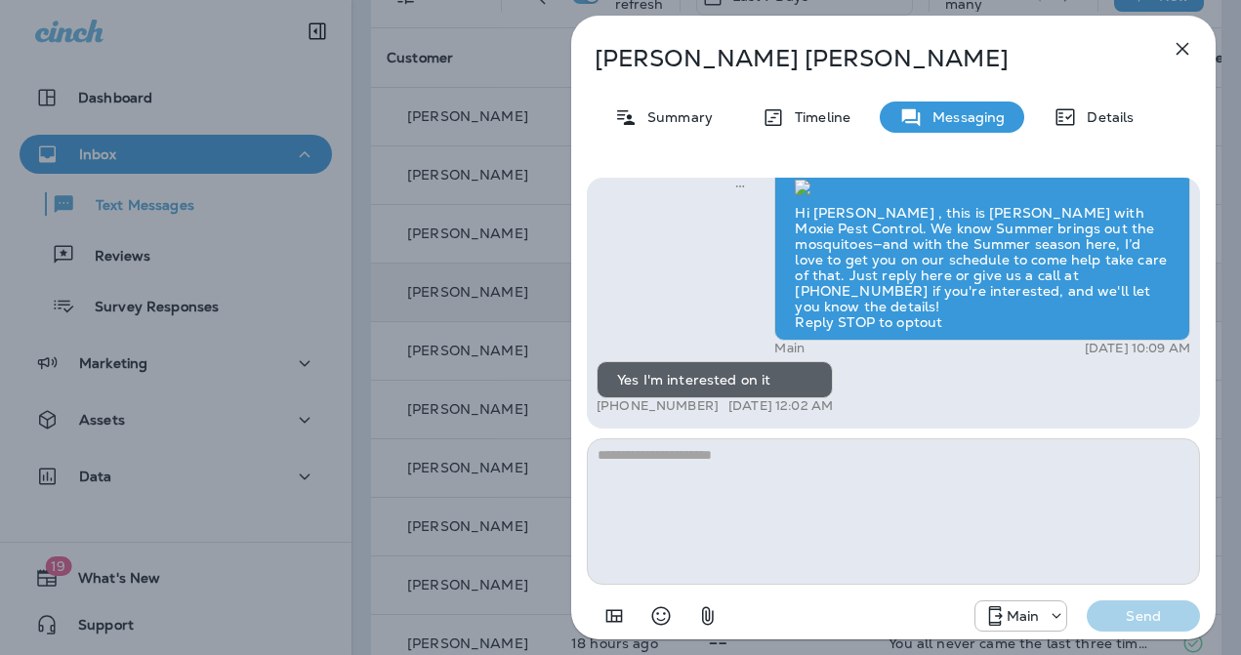
click at [862, 509] on textarea at bounding box center [893, 511] width 613 height 146
paste textarea "**********"
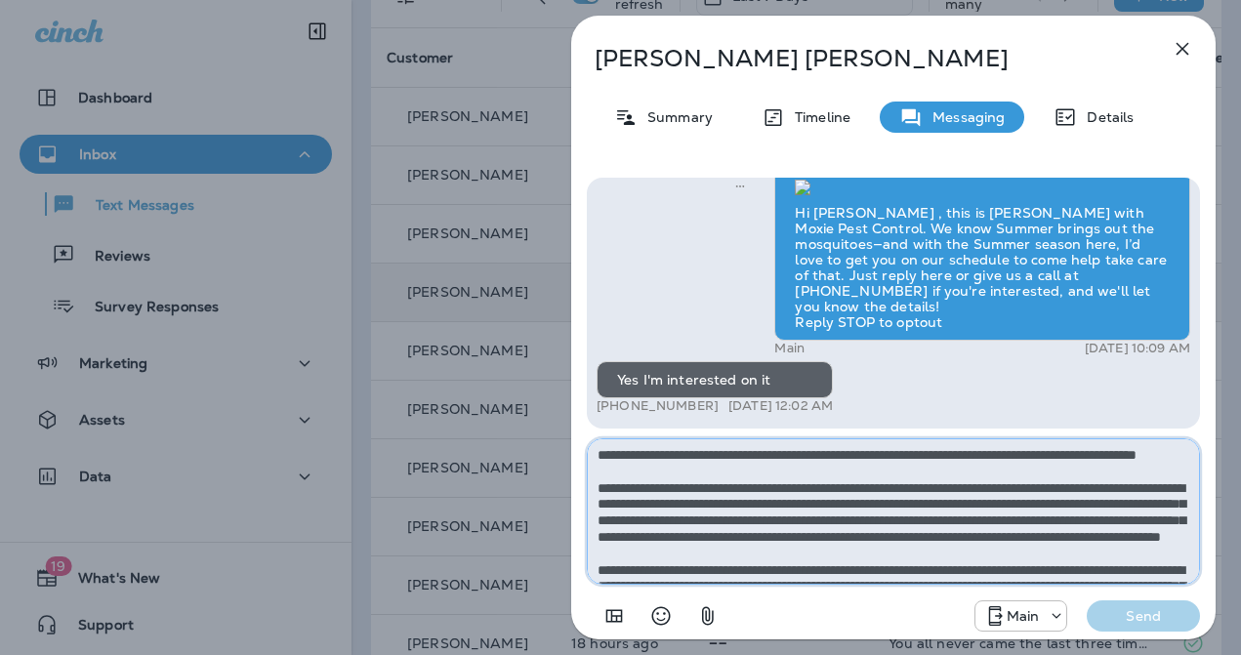
scroll to position [109, 0]
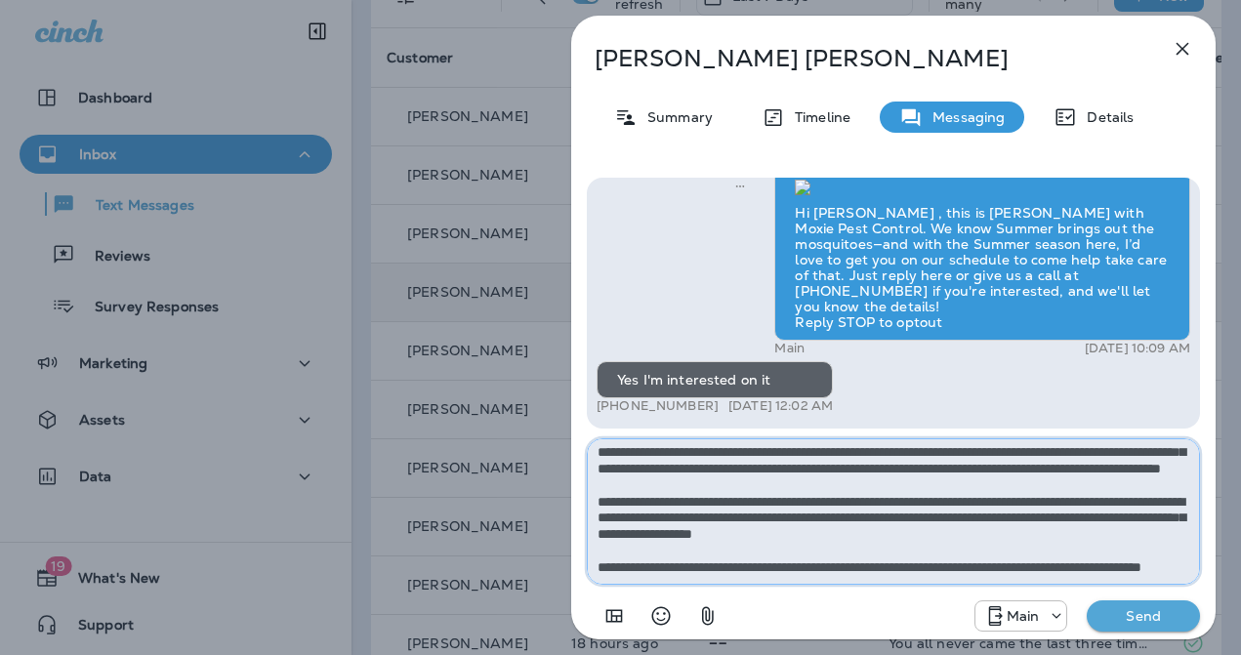
type textarea "**********"
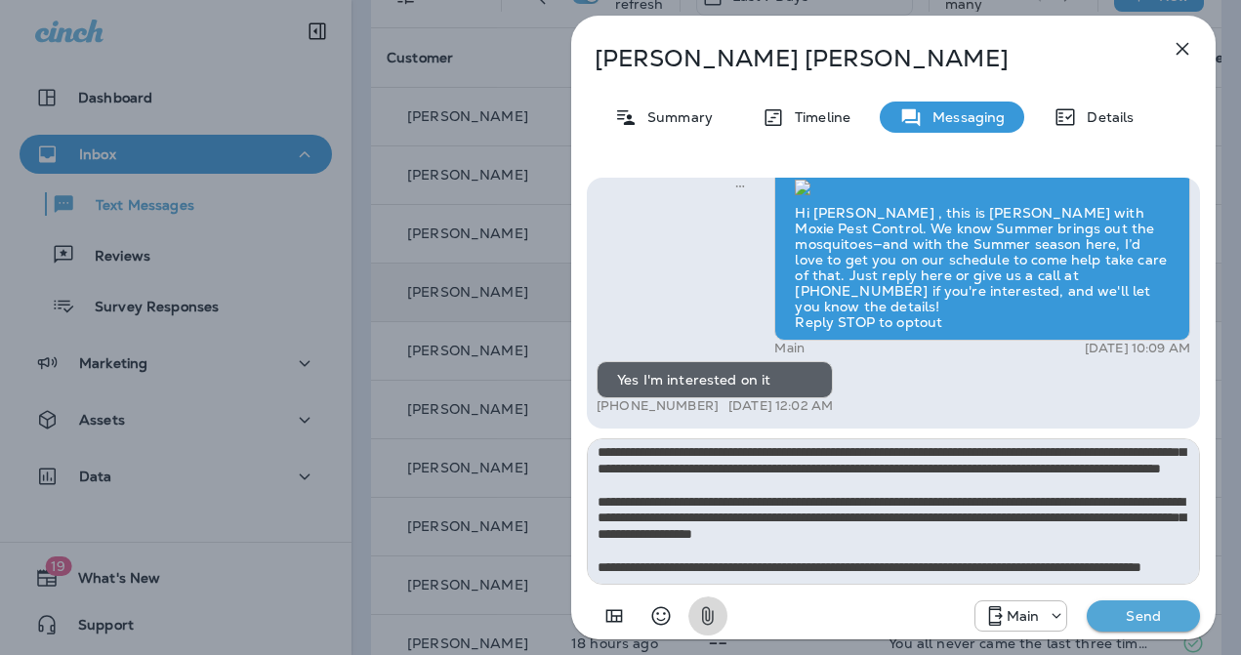
click at [1087, 600] on button "Send" at bounding box center [1143, 615] width 113 height 31
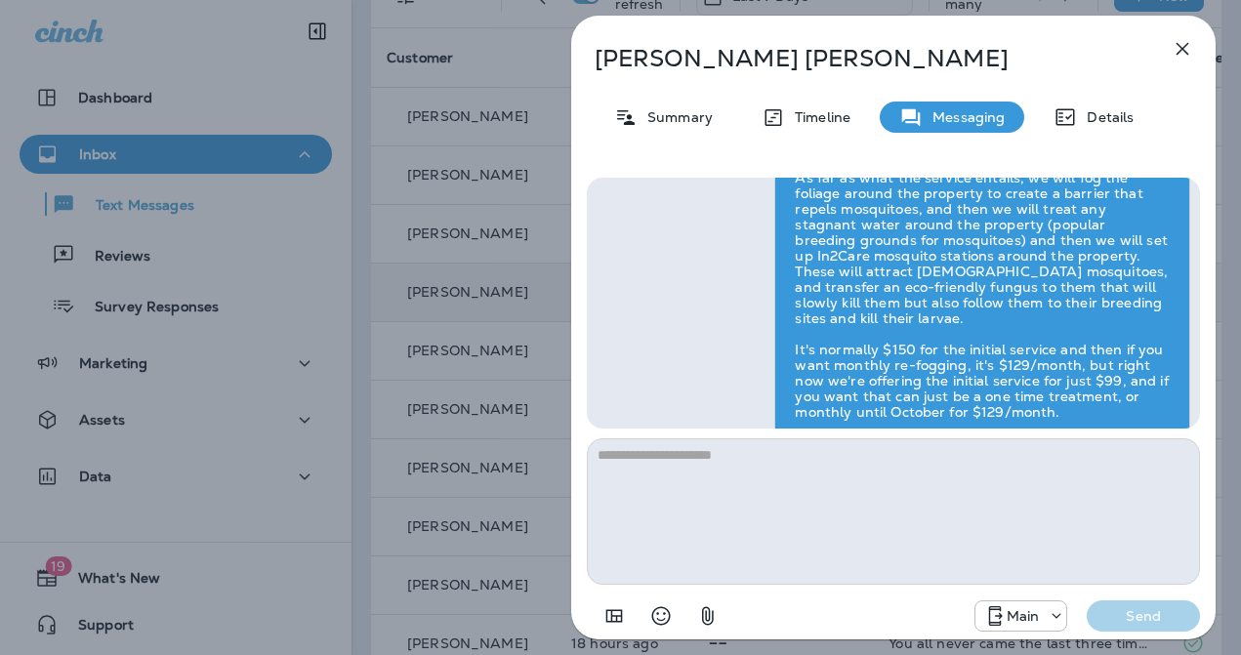
scroll to position [0, 0]
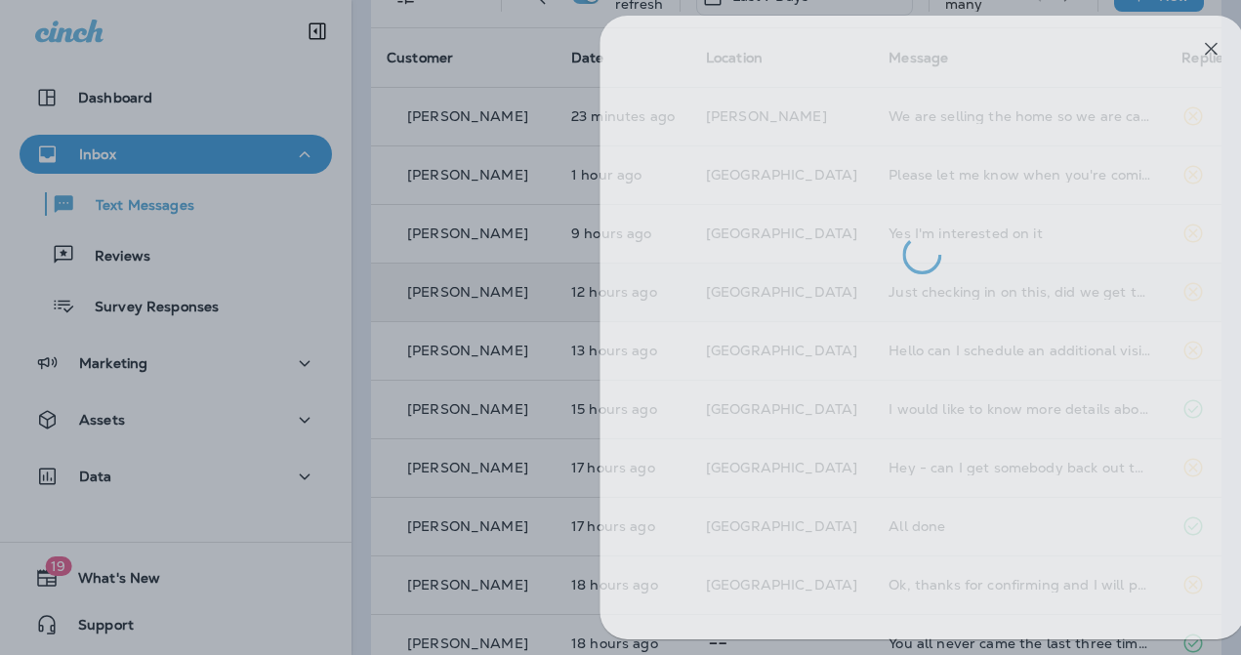
click at [455, 364] on div at bounding box center [648, 327] width 1241 height 655
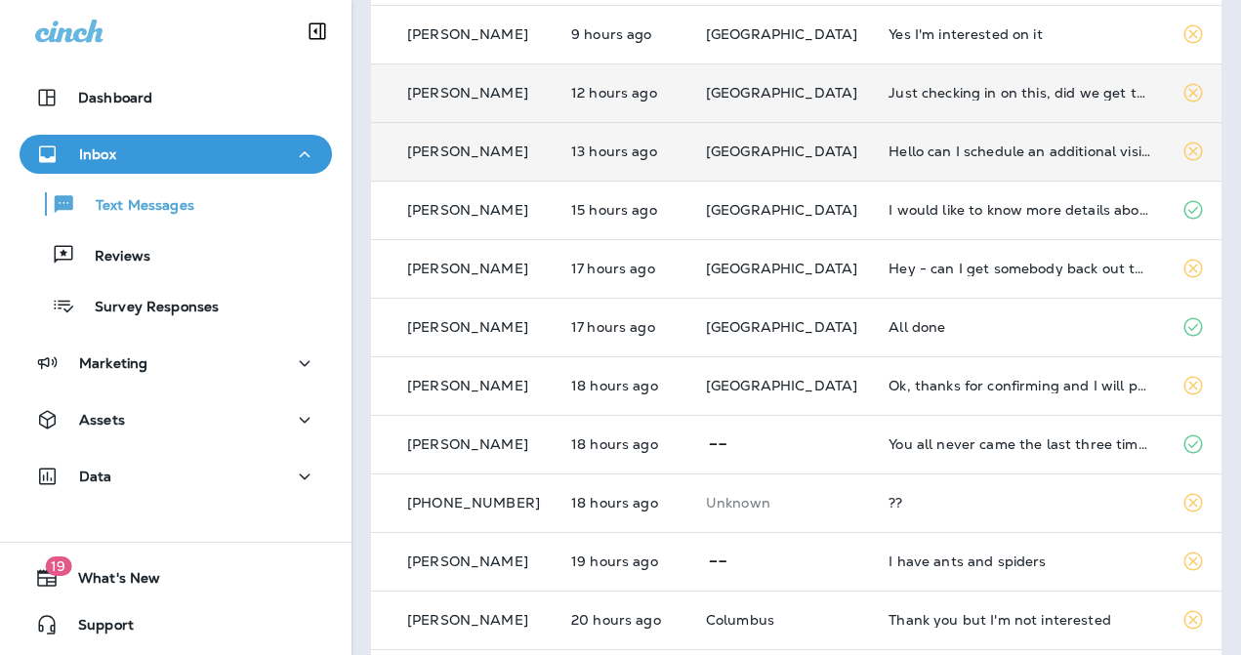
scroll to position [331, 0]
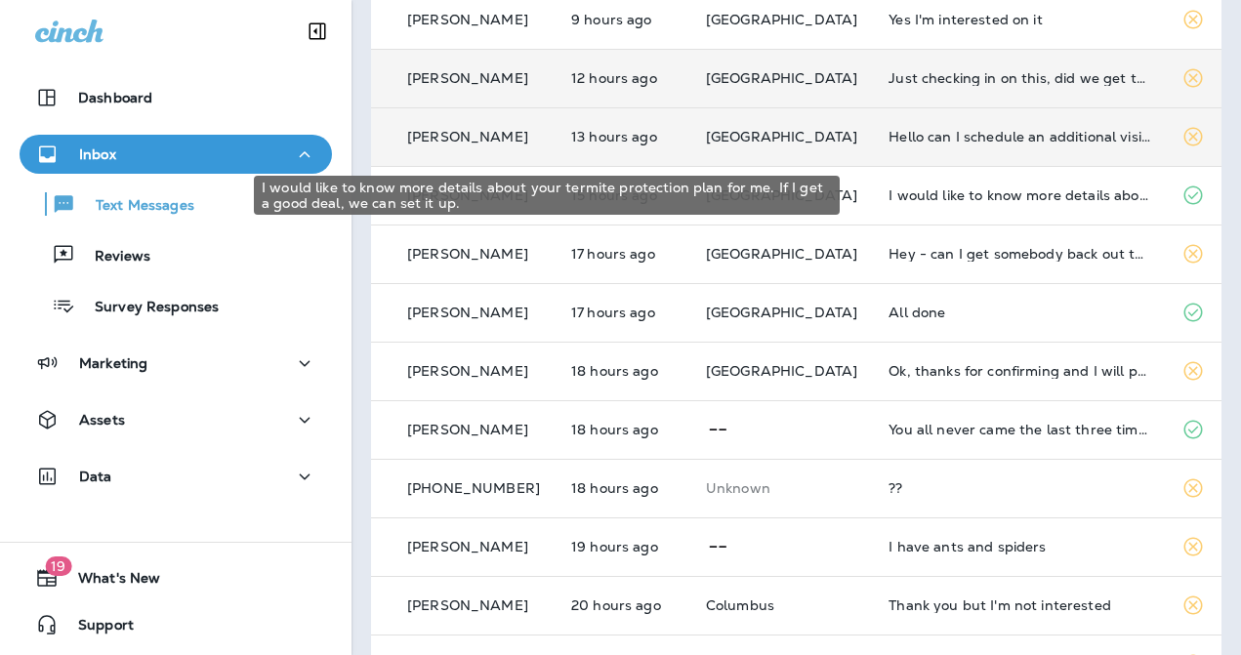
click at [897, 201] on div "I would like to know more details about your termite protection plan for me. If…" at bounding box center [1019, 195] width 262 height 16
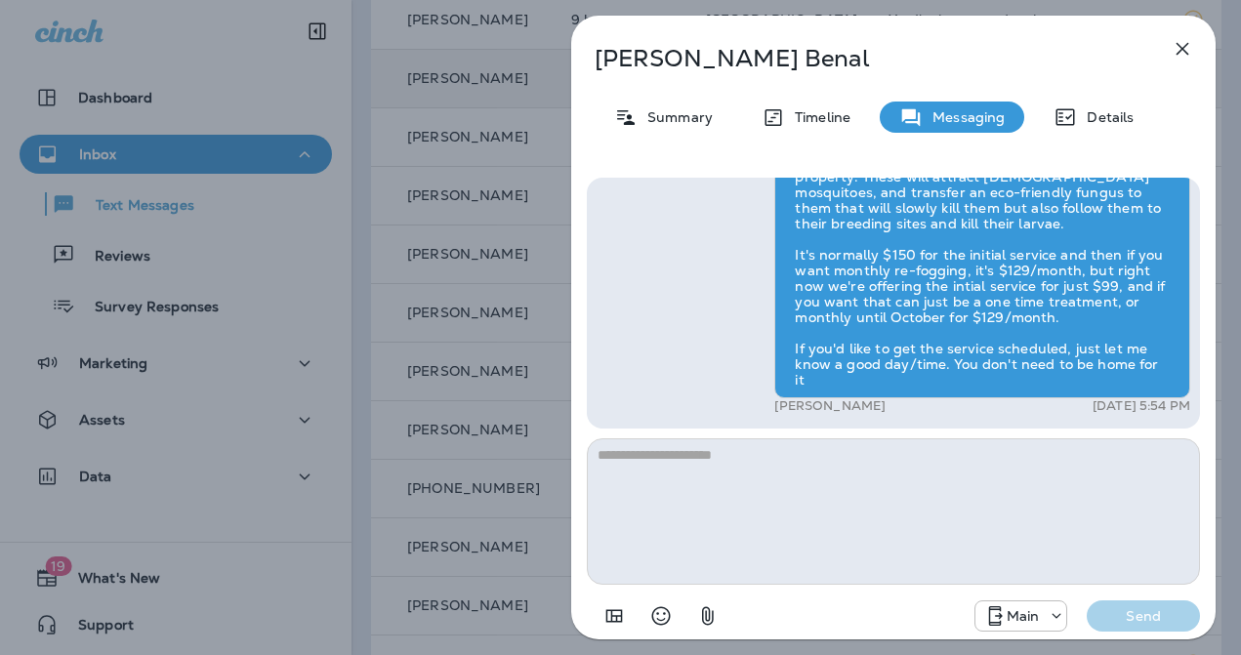
click at [513, 356] on div "[PERSON_NAME] Summary Timeline Messaging Details Hi [PERSON_NAME] , this is [PE…" at bounding box center [620, 327] width 1241 height 655
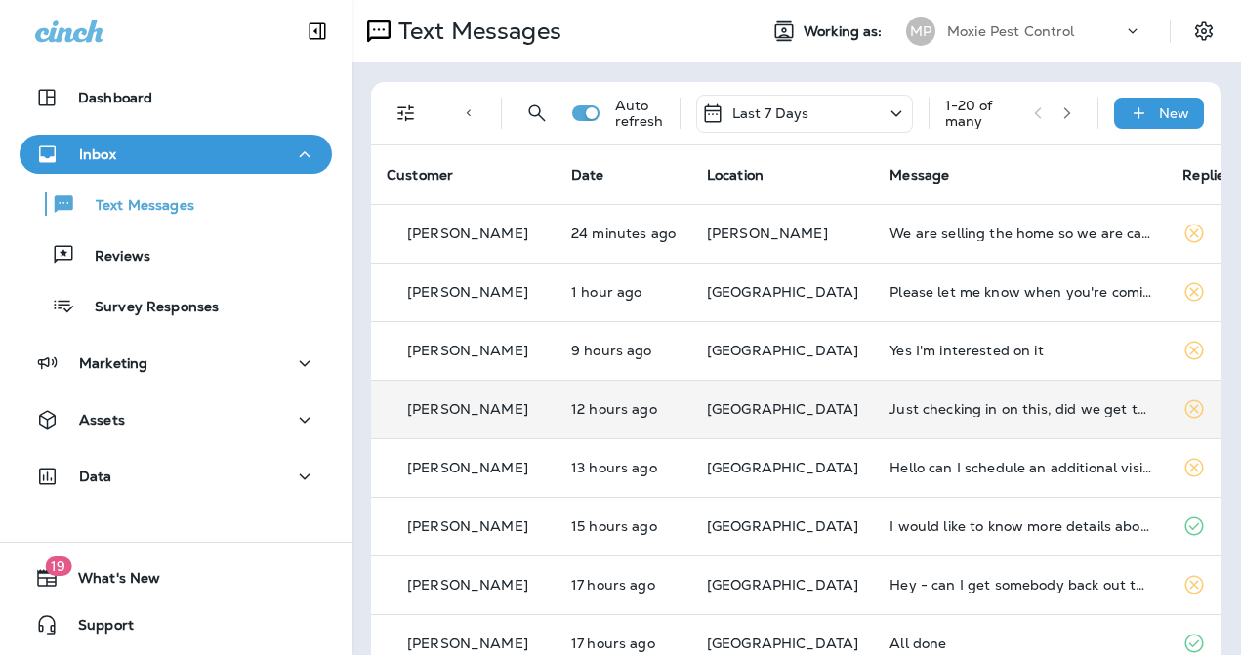
click at [1071, 115] on icon "button" at bounding box center [1067, 113] width 14 height 14
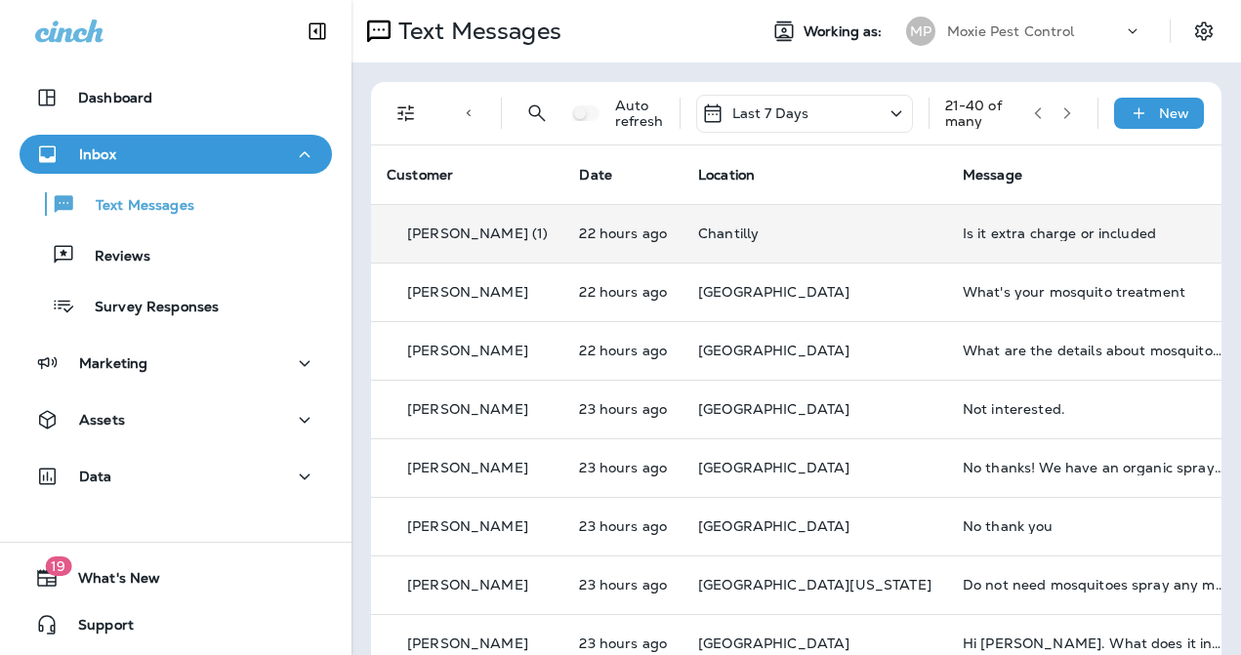
click at [1011, 224] on td "Is it extra charge or included" at bounding box center [1093, 233] width 293 height 59
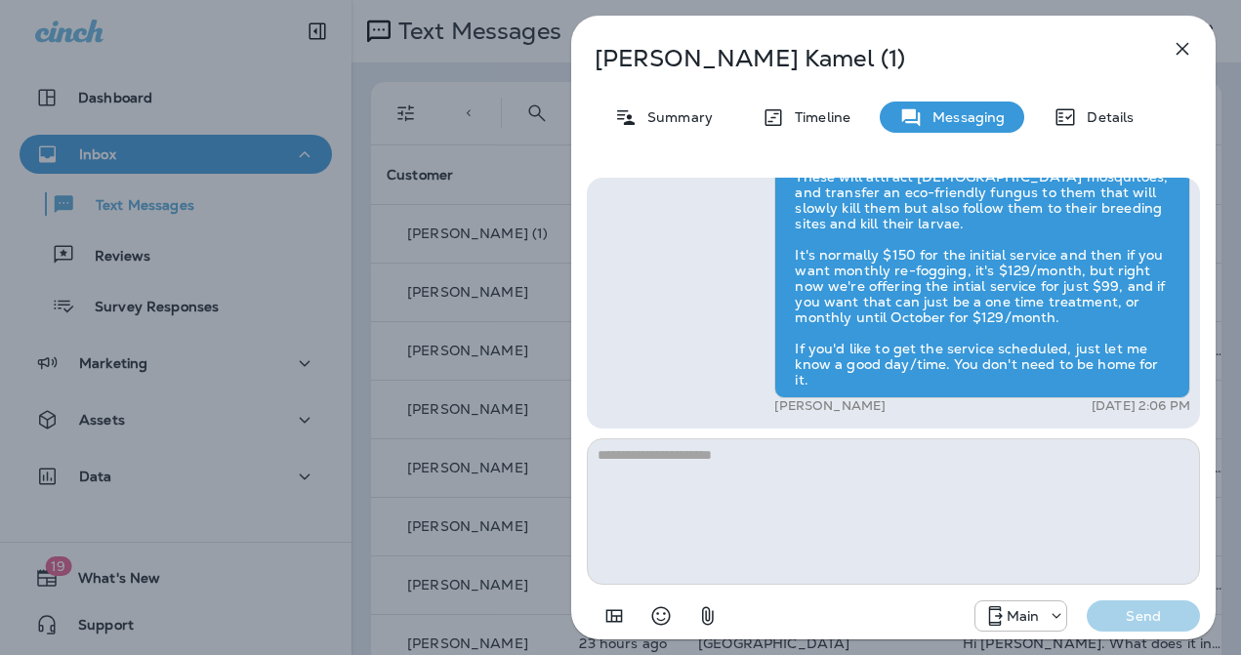
click at [1181, 46] on icon "button" at bounding box center [1182, 48] width 23 height 23
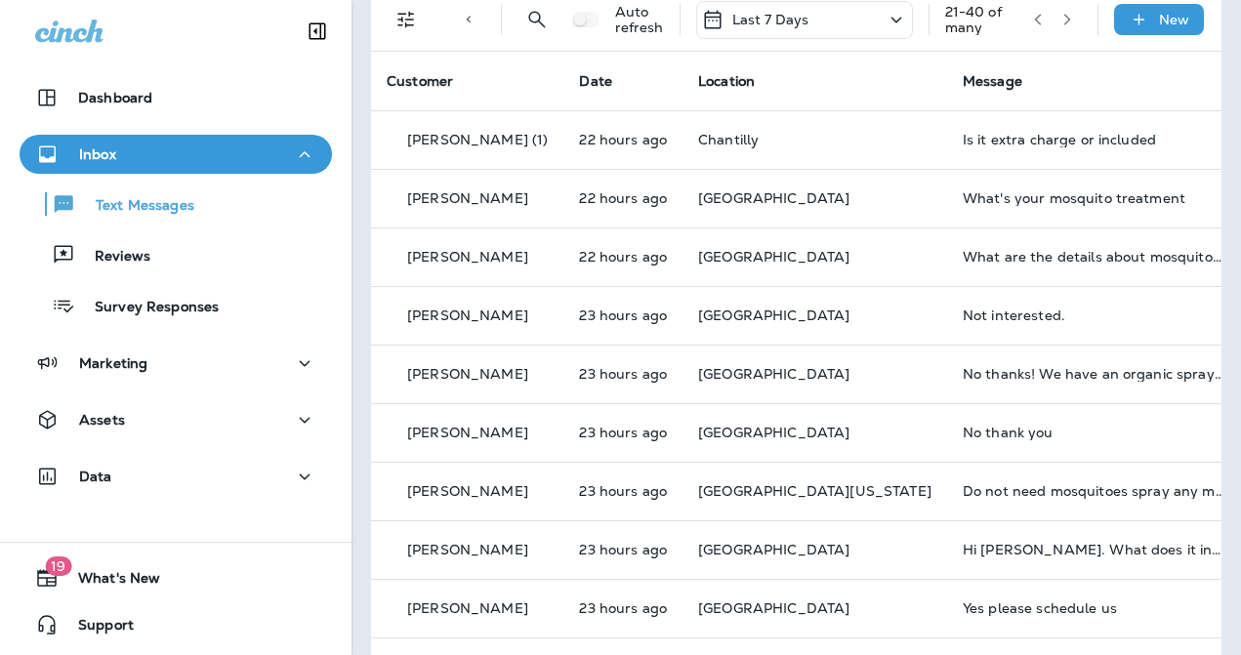
scroll to position [118, 0]
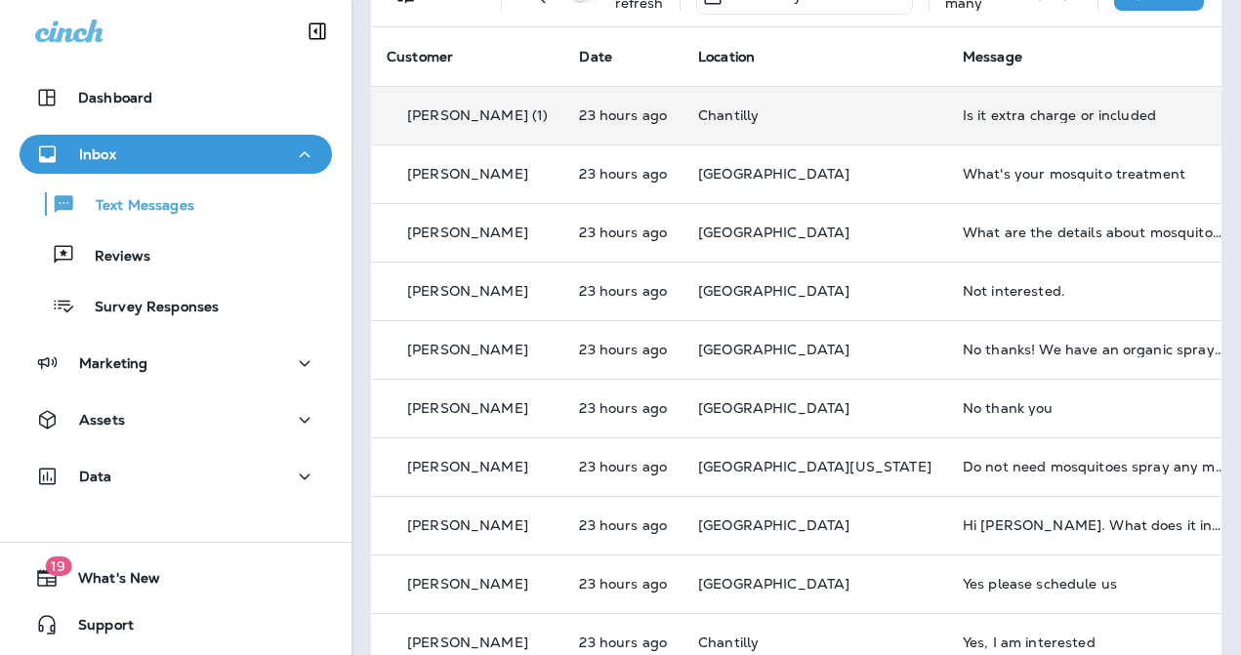
click at [963, 118] on div "Is it extra charge or included" at bounding box center [1094, 115] width 262 height 16
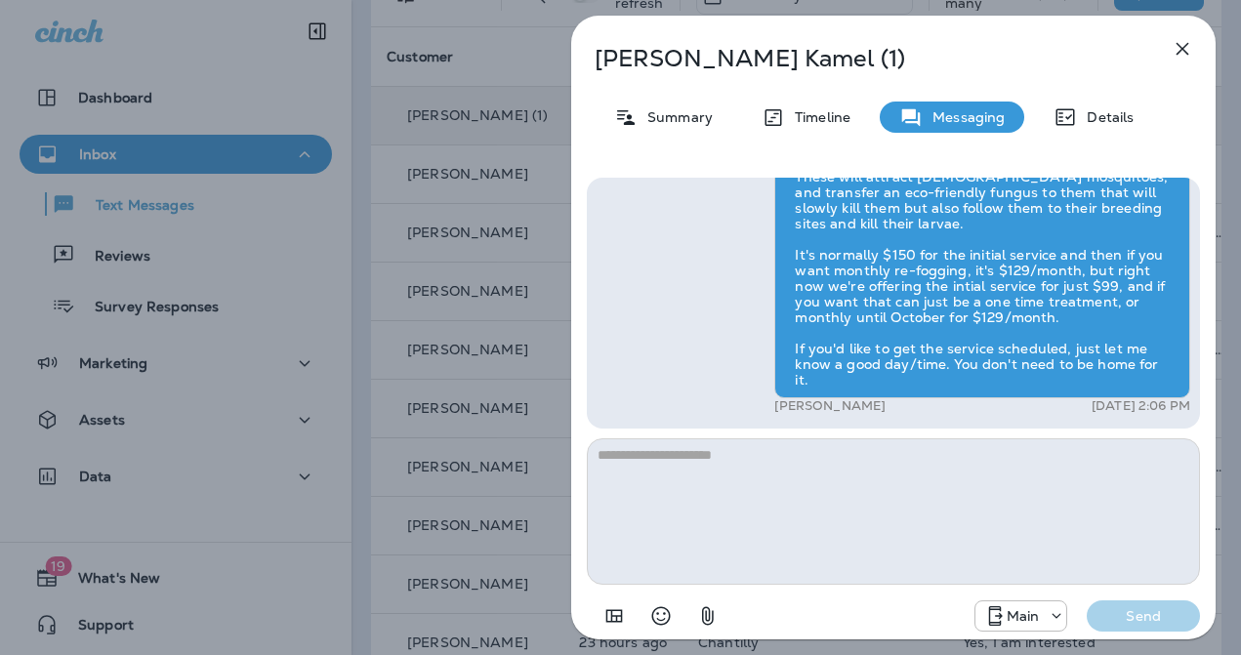
click at [1174, 51] on icon "button" at bounding box center [1182, 48] width 23 height 23
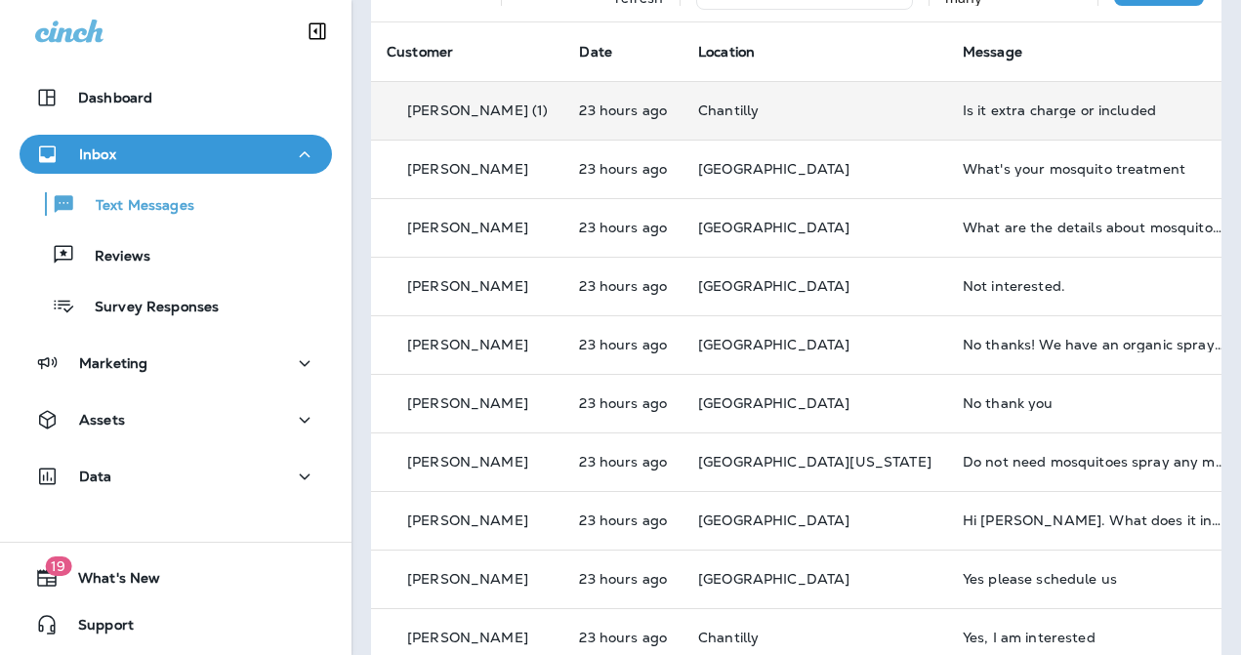
scroll to position [33, 0]
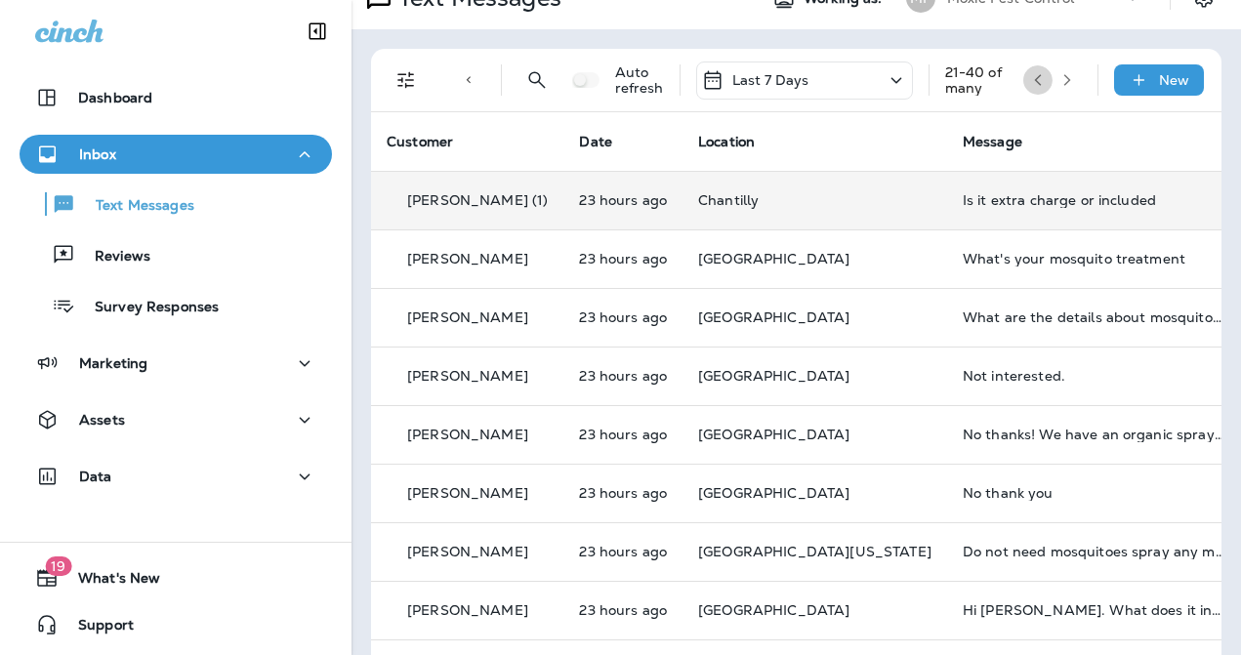
click at [1037, 81] on icon "button" at bounding box center [1037, 80] width 7 height 12
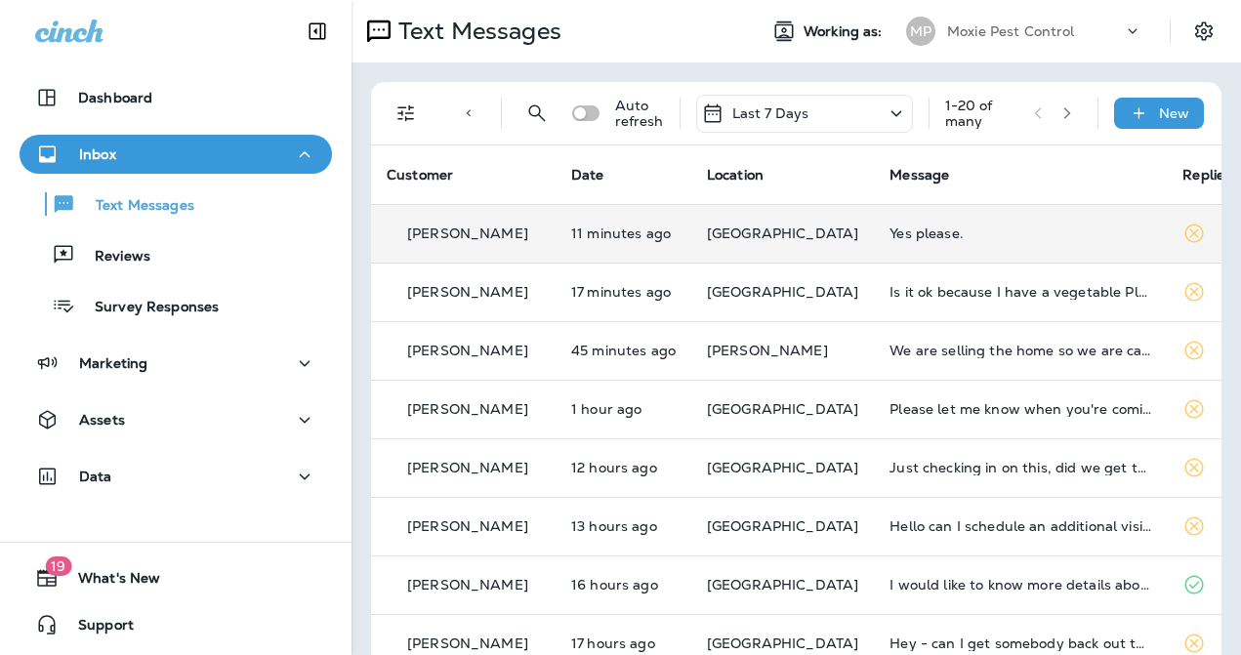
click at [950, 235] on div "Yes please." at bounding box center [1020, 234] width 262 height 16
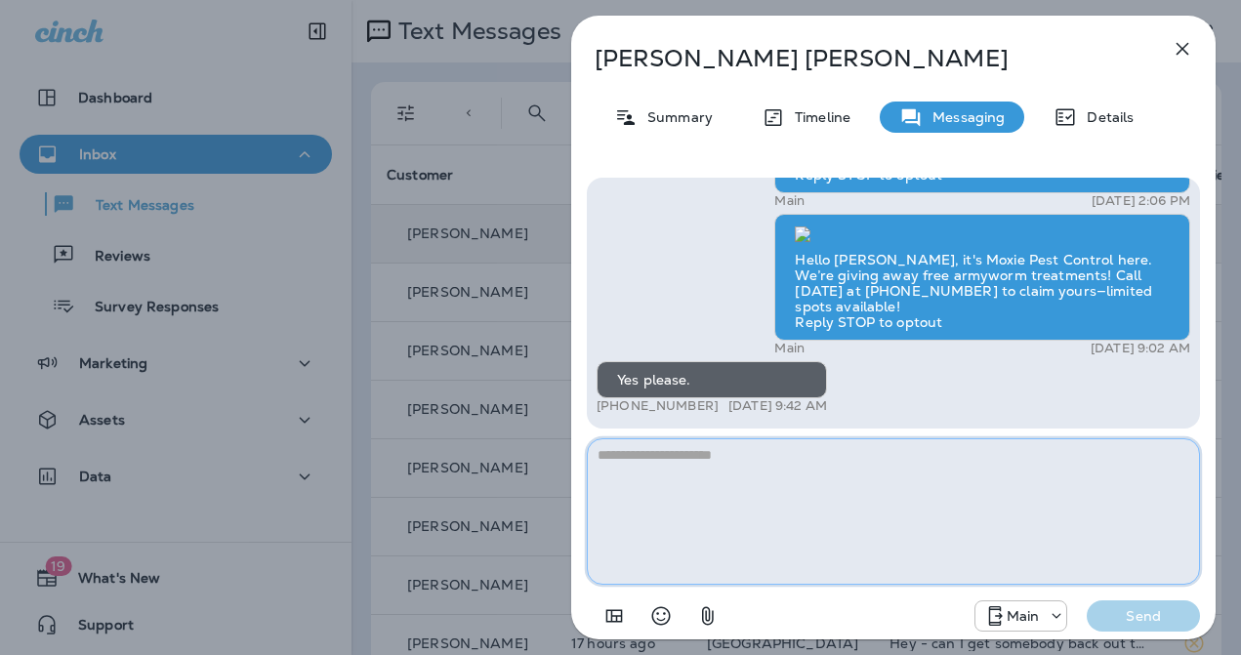
click at [711, 484] on textarea at bounding box center [893, 511] width 613 height 146
type textarea "**********"
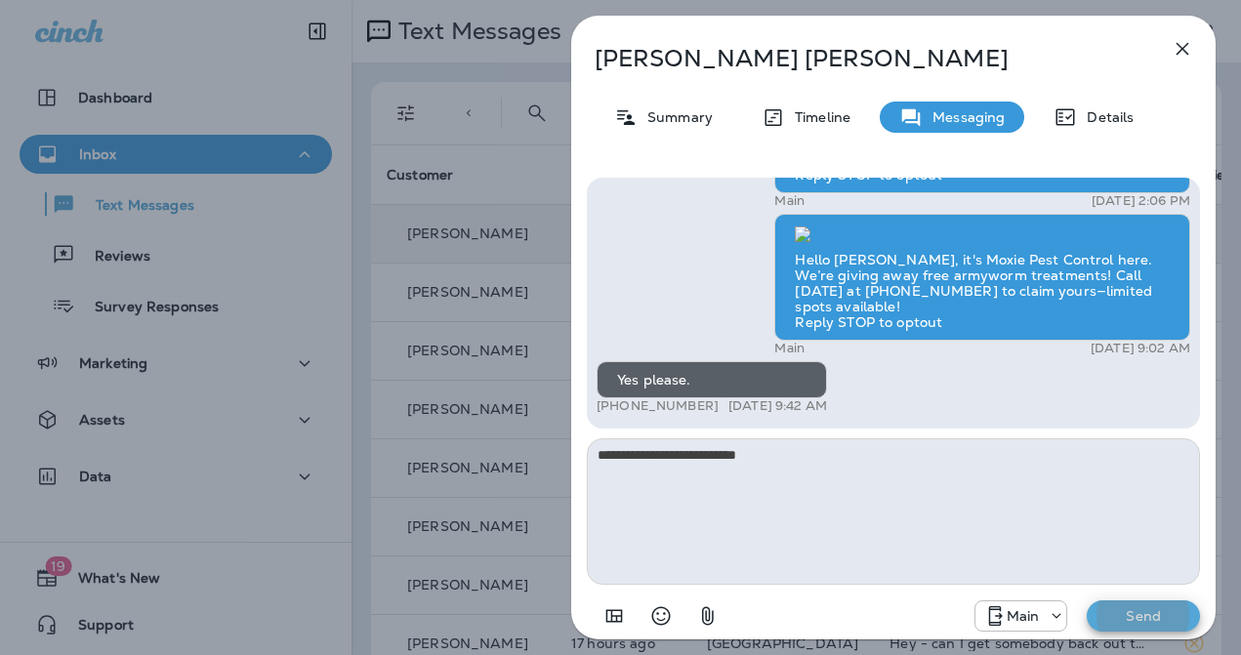
click at [1087, 600] on button "Send" at bounding box center [1143, 615] width 113 height 31
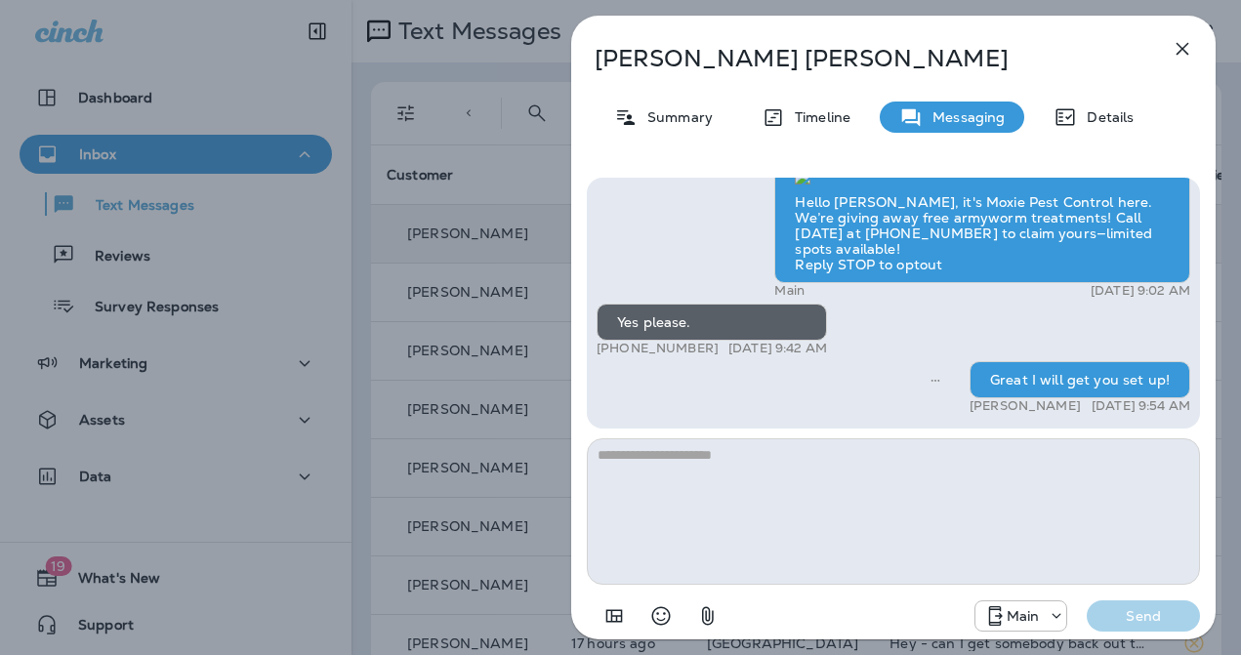
click at [607, 348] on p "[PHONE_NUMBER]" at bounding box center [657, 349] width 122 height 16
drag, startPoint x: 611, startPoint y: 348, endPoint x: 704, endPoint y: 350, distance: 92.8
click at [704, 350] on p "[PHONE_NUMBER]" at bounding box center [657, 349] width 122 height 16
copy p "[PHONE_NUMBER]"
click at [782, 457] on textarea at bounding box center [893, 511] width 613 height 146
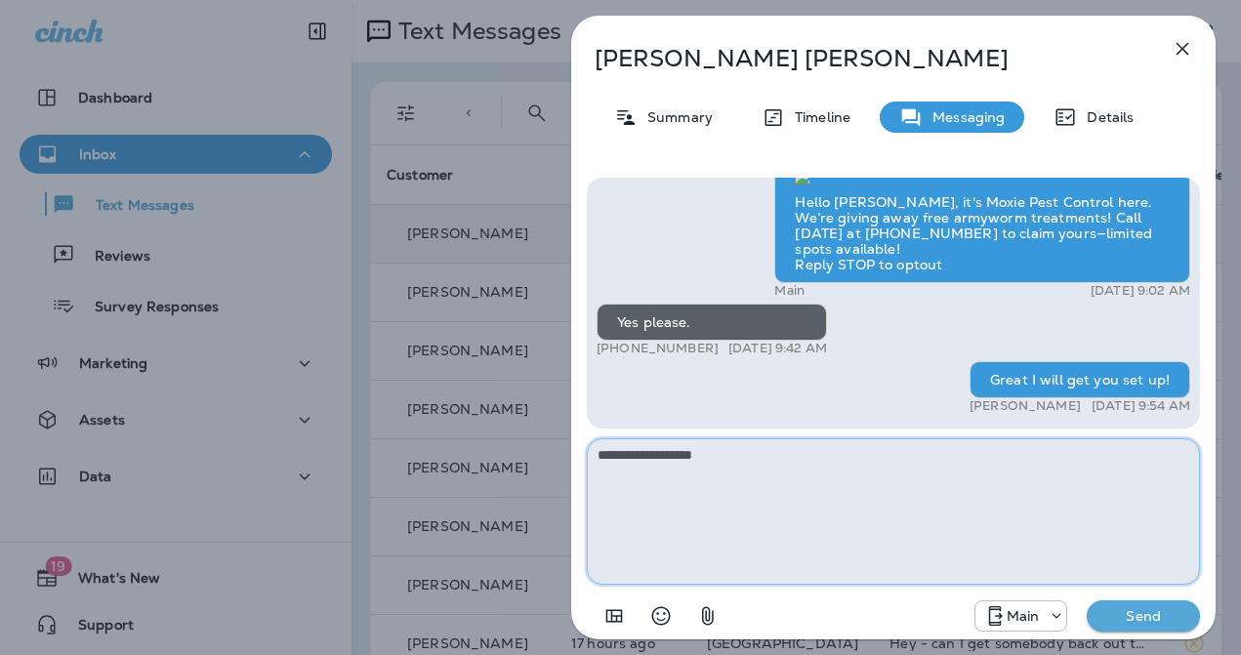
type textarea "**********"
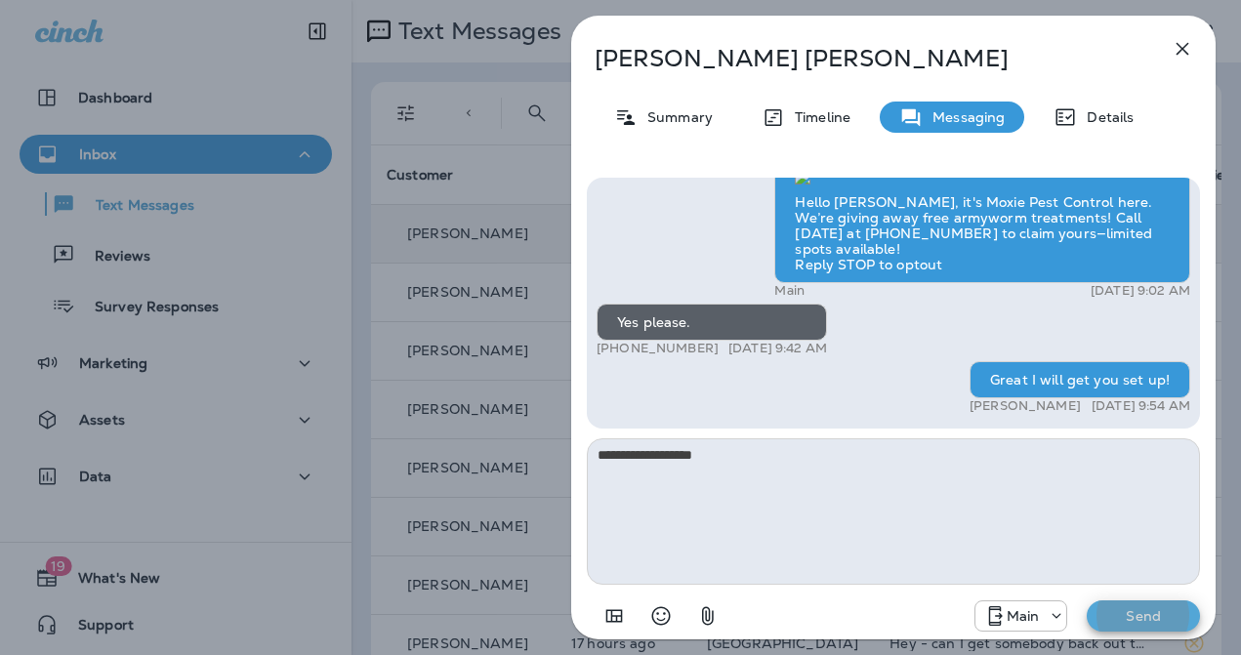
click at [1087, 600] on button "Send" at bounding box center [1143, 615] width 113 height 31
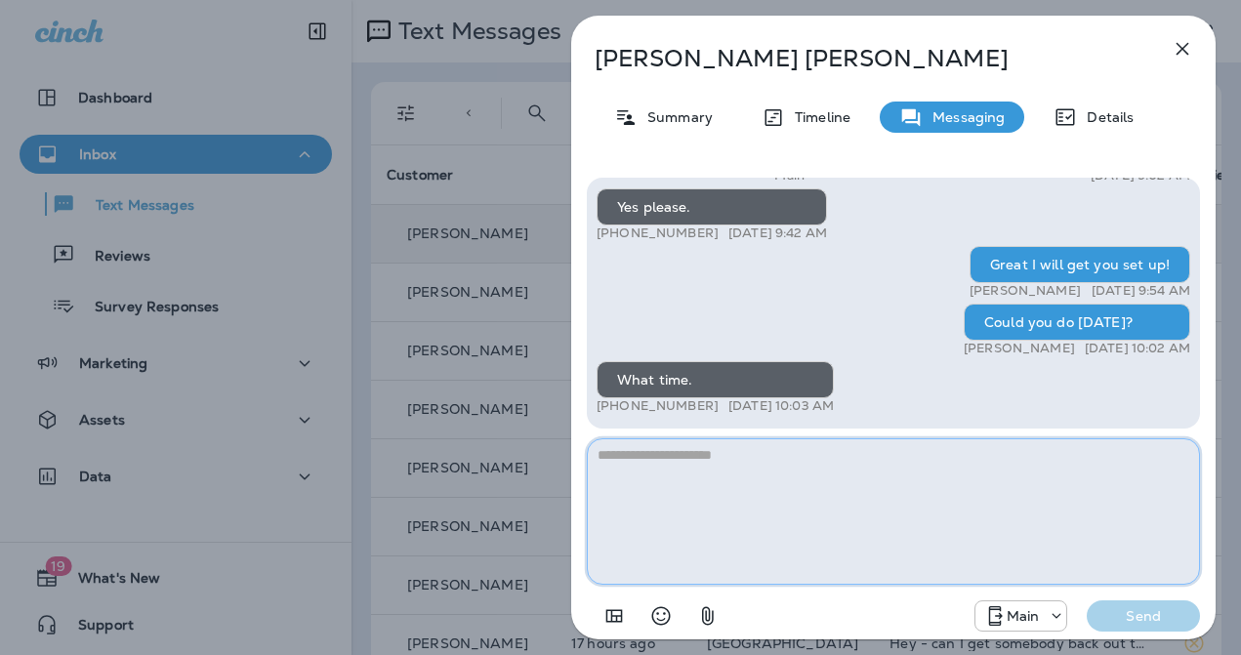
click at [820, 479] on textarea at bounding box center [893, 511] width 613 height 146
type textarea "**********"
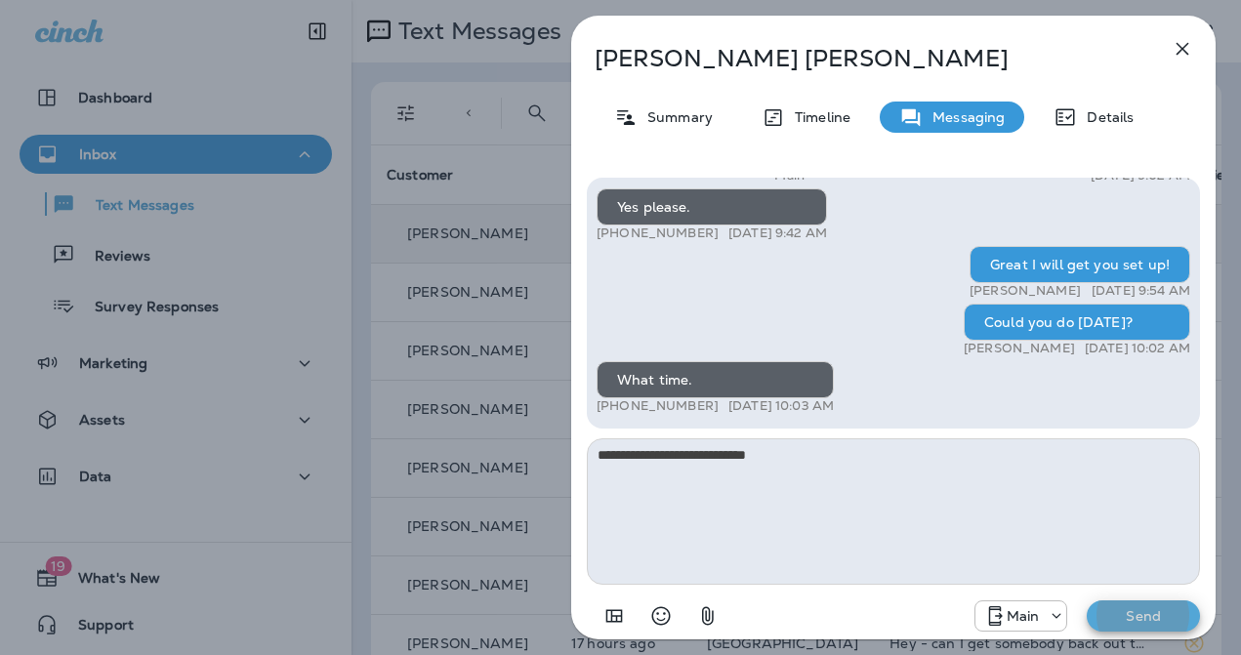
click at [1087, 600] on button "Send" at bounding box center [1143, 615] width 113 height 31
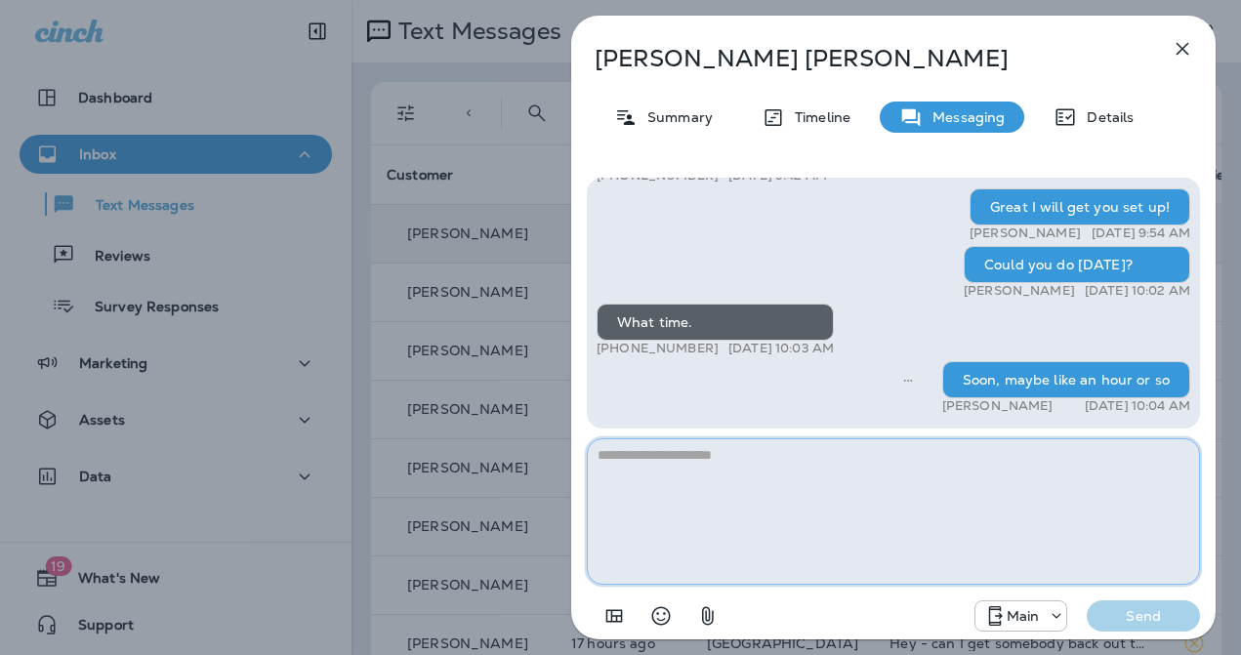
click at [724, 522] on textarea at bounding box center [893, 511] width 613 height 146
type textarea "**********"
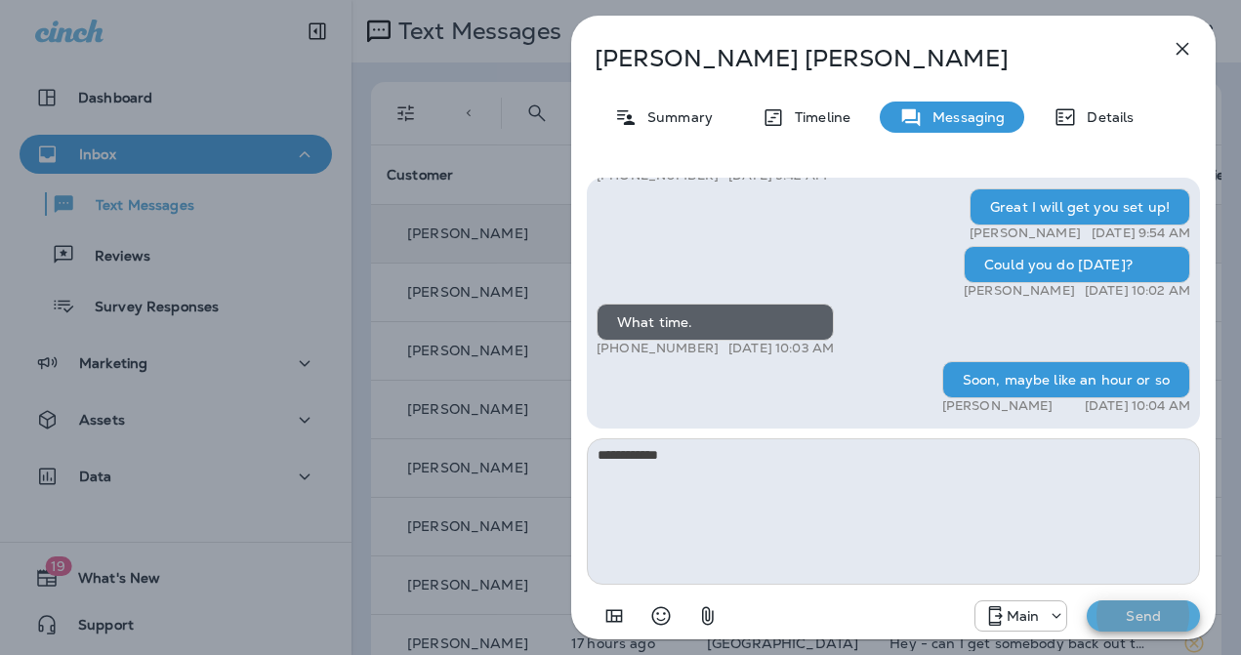
click at [1087, 600] on button "Send" at bounding box center [1143, 615] width 113 height 31
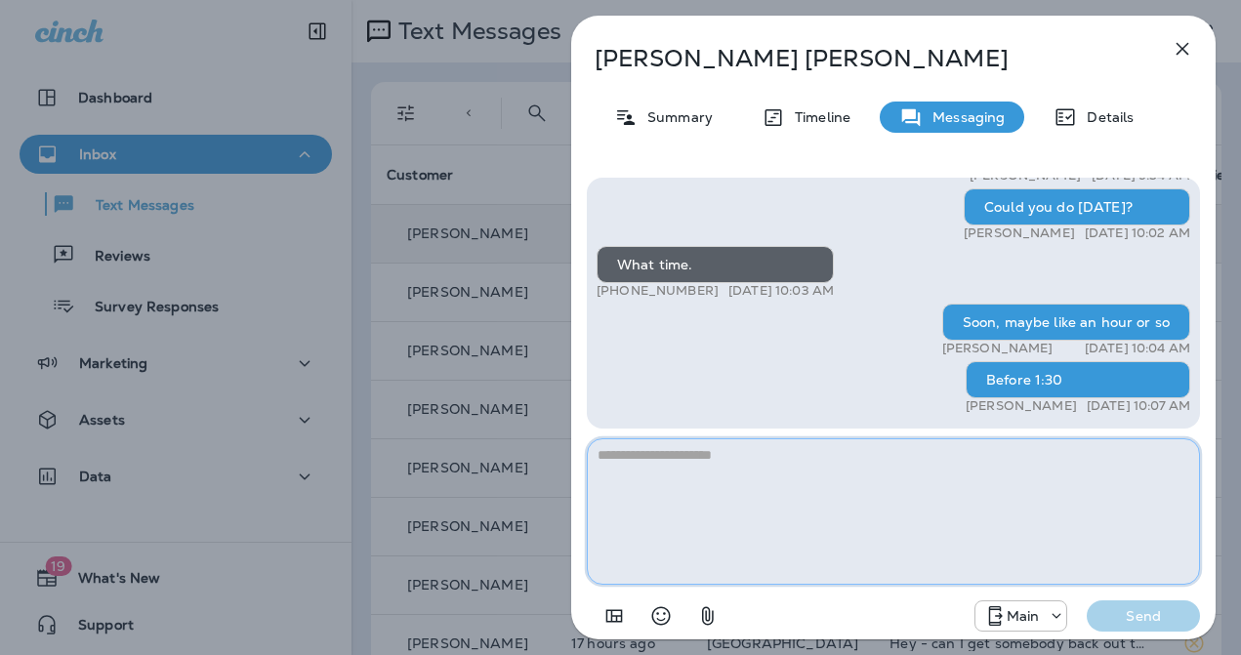
click at [694, 472] on textarea at bounding box center [893, 511] width 613 height 146
click at [827, 457] on textarea "**********" at bounding box center [893, 511] width 613 height 146
click at [954, 448] on textarea "**********" at bounding box center [893, 511] width 613 height 146
type textarea "**********"
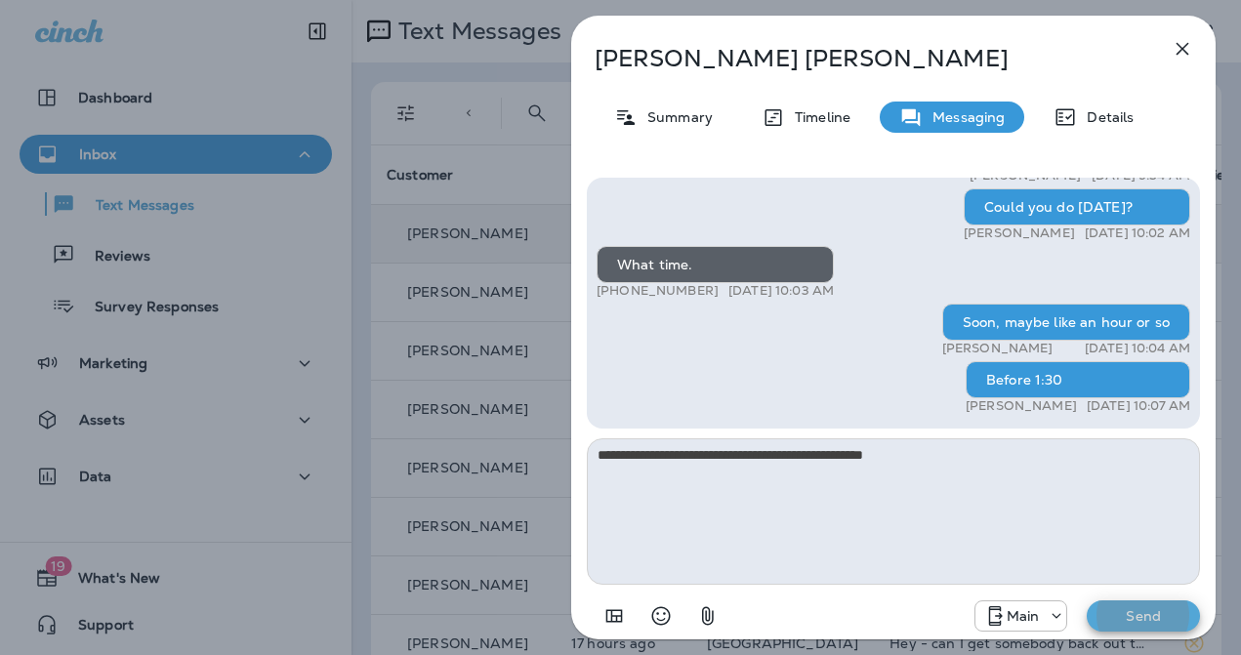
click at [1087, 600] on button "Send" at bounding box center [1143, 615] width 113 height 31
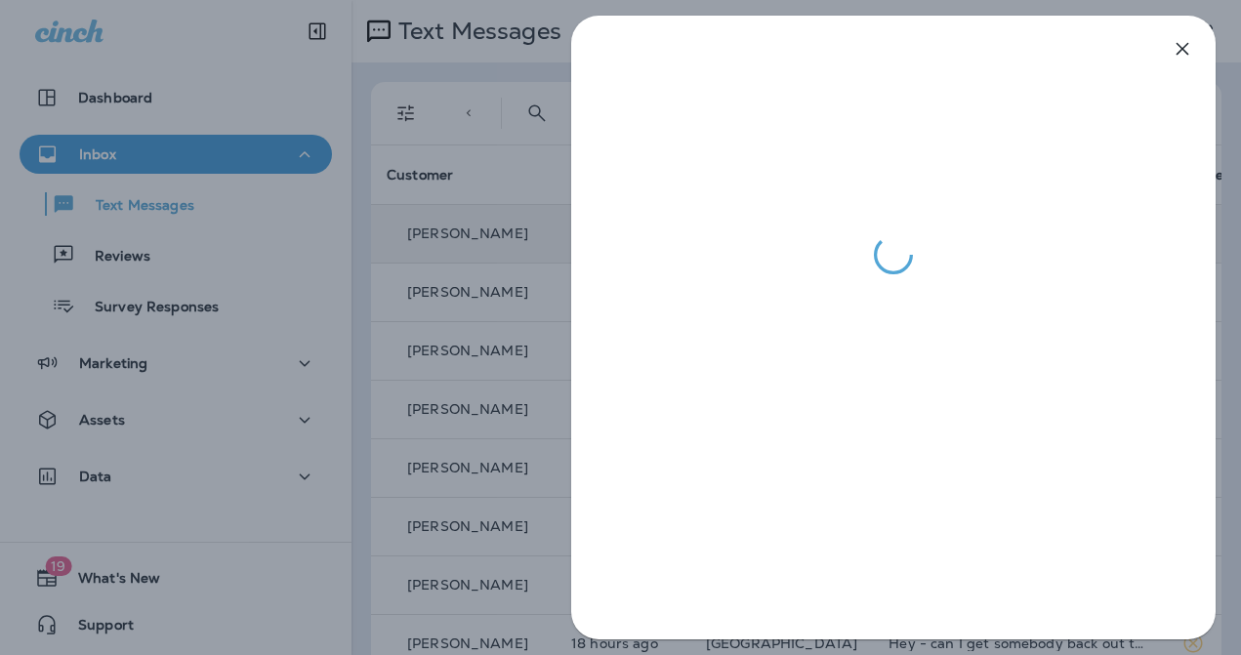
click at [405, 128] on div at bounding box center [620, 327] width 1241 height 655
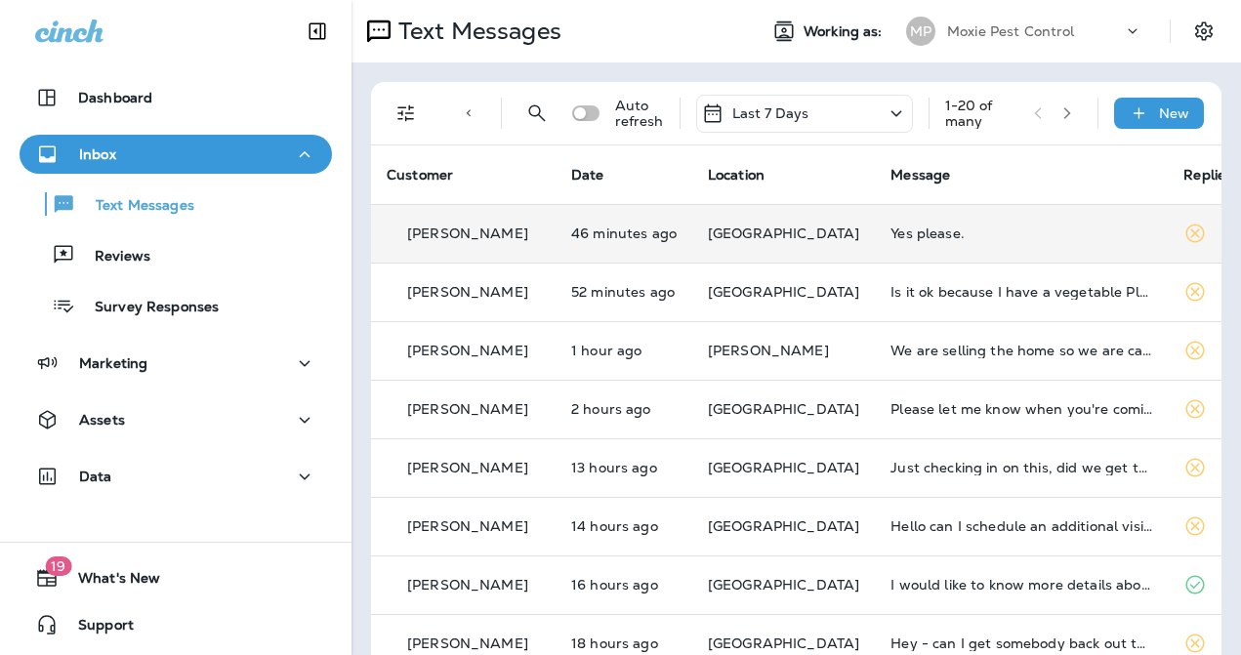
click at [784, 234] on p "[GEOGRAPHIC_DATA]" at bounding box center [783, 234] width 151 height 16
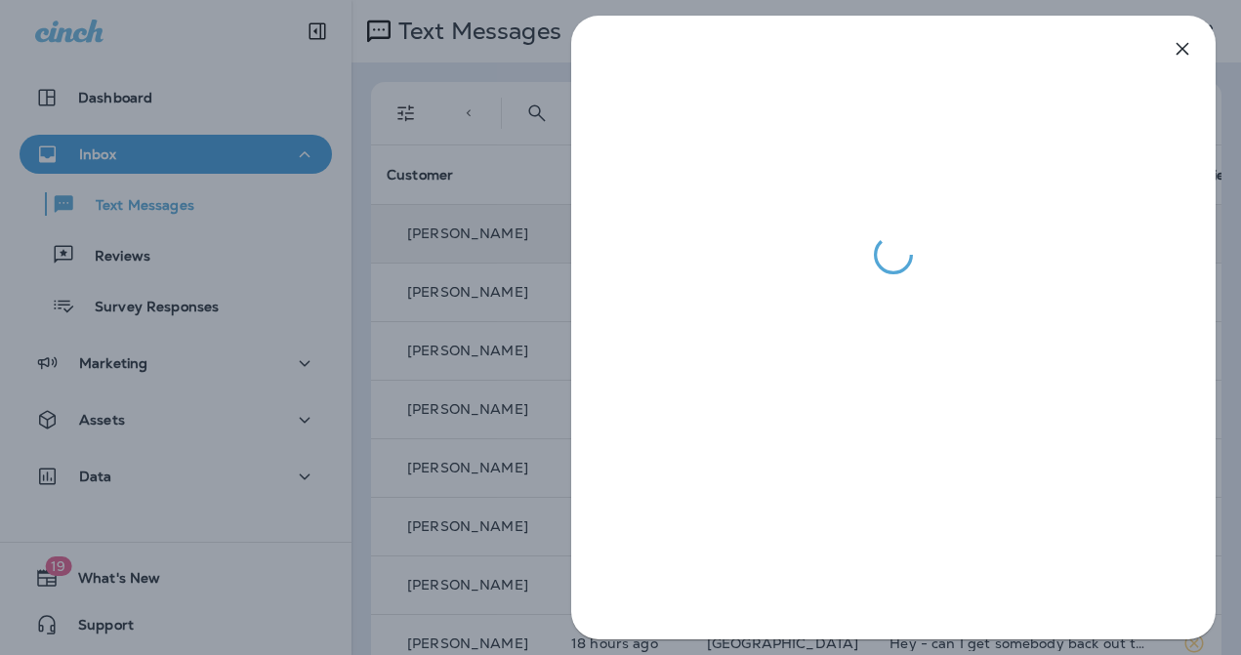
click at [452, 284] on div at bounding box center [620, 327] width 1241 height 655
